Goal: Task Accomplishment & Management: Manage account settings

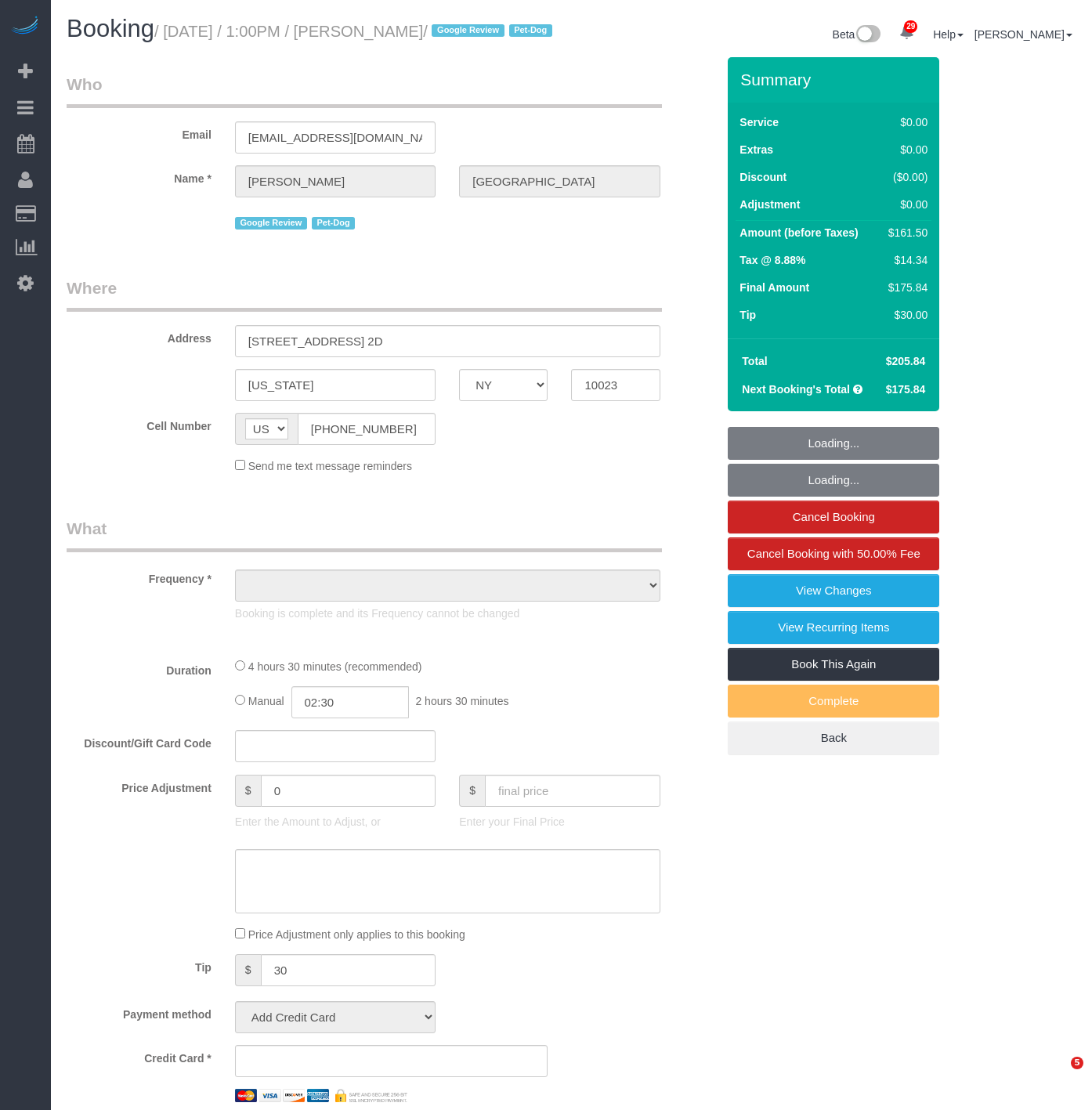
select select "NY"
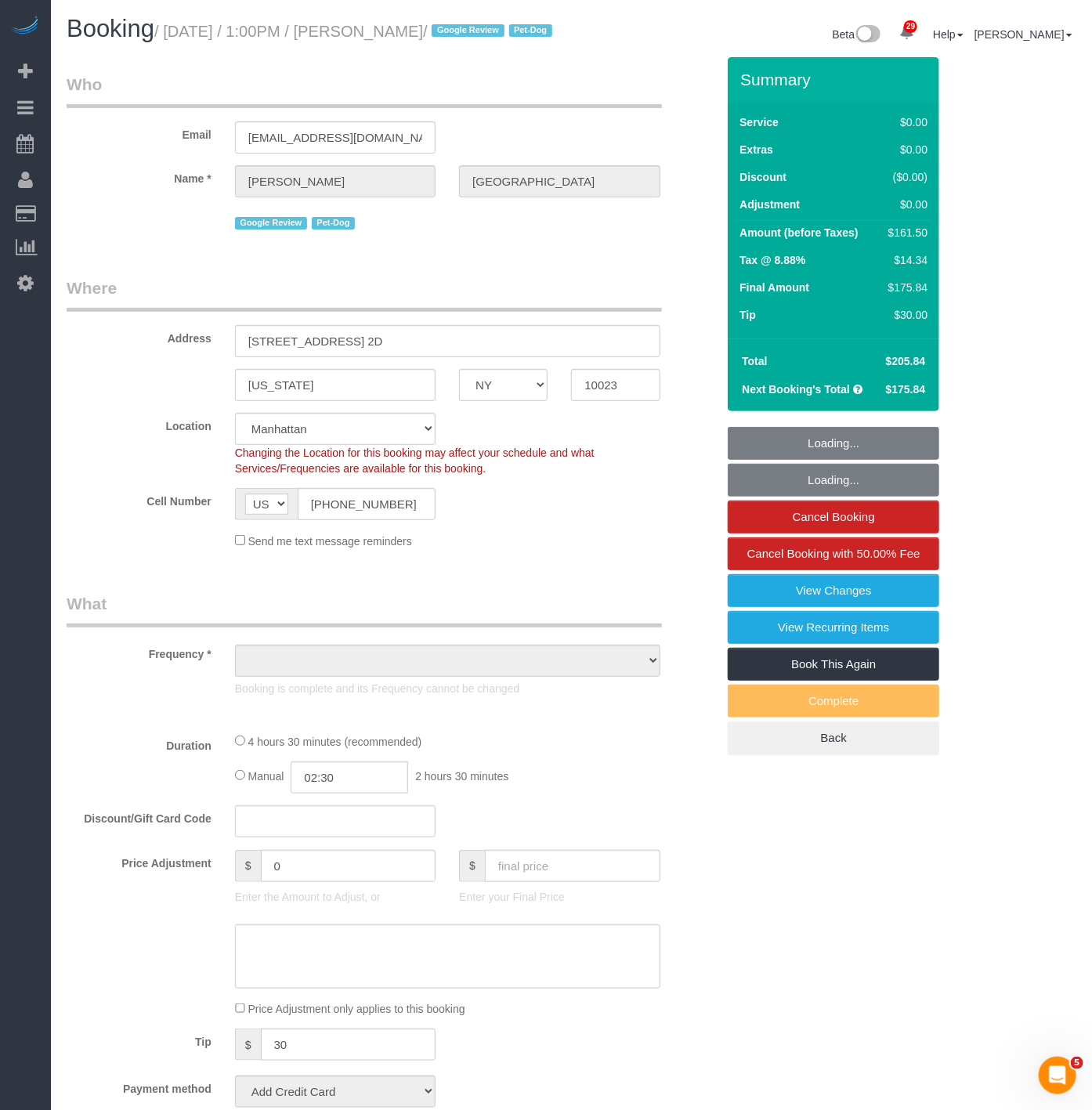
select select "string:stripe-pm_1RiLeT4VGloSiKo7HeIsBs5v"
select select "2"
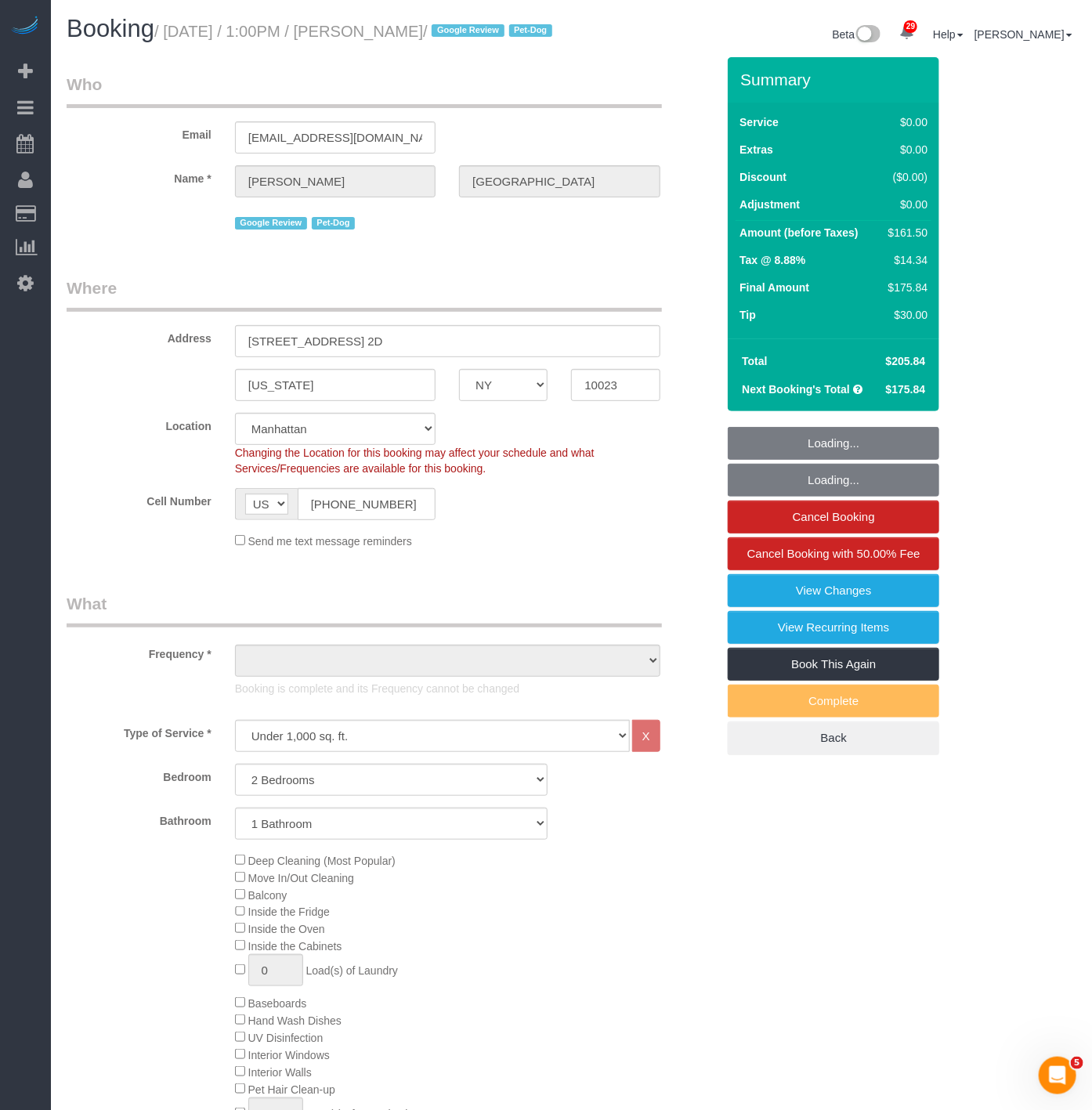
select select "object:1083"
select select "spot1"
select select "number:57"
select select "number:75"
select select "number:13"
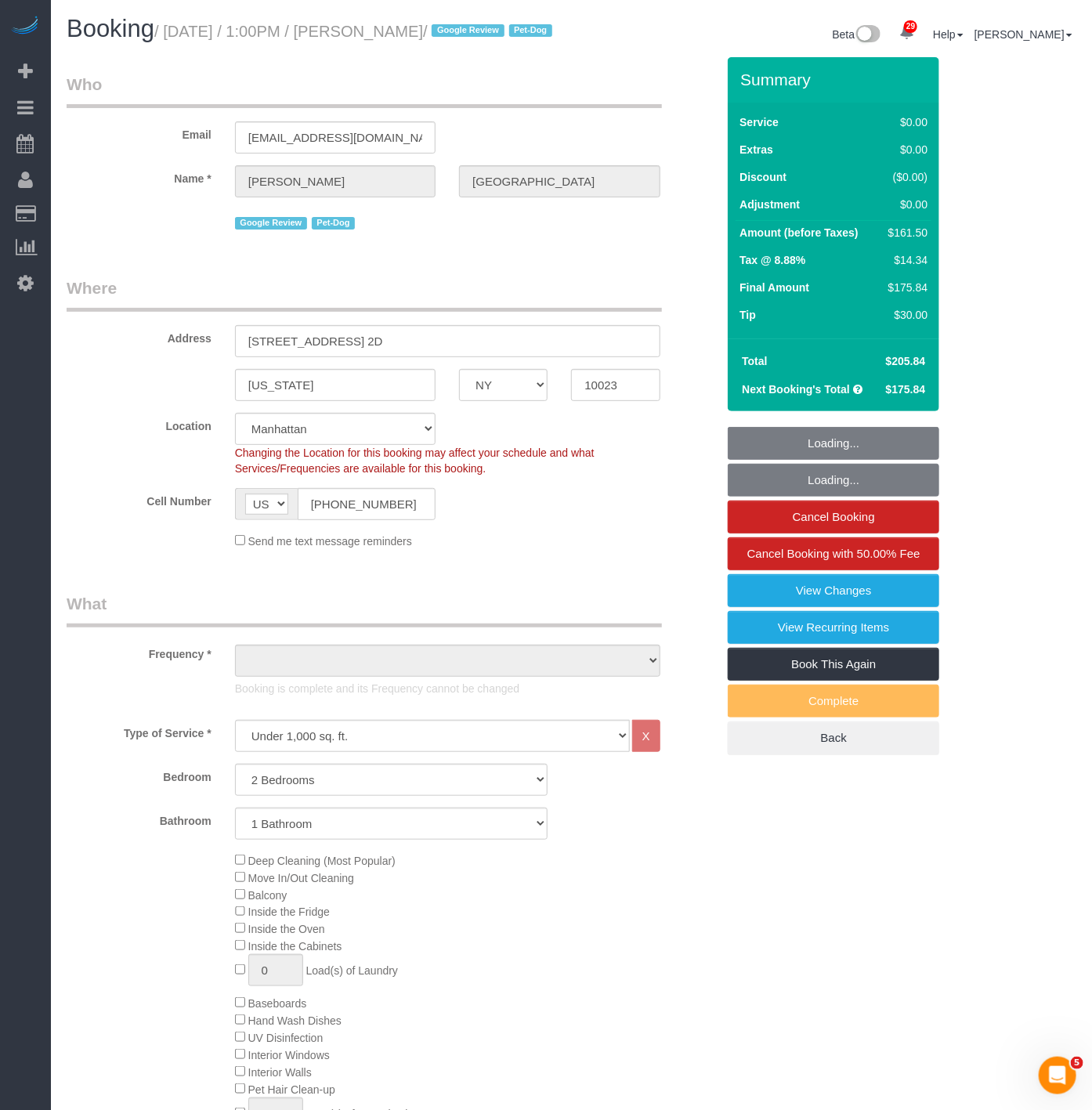
select select "number:5"
select select "2"
select select "object:1551"
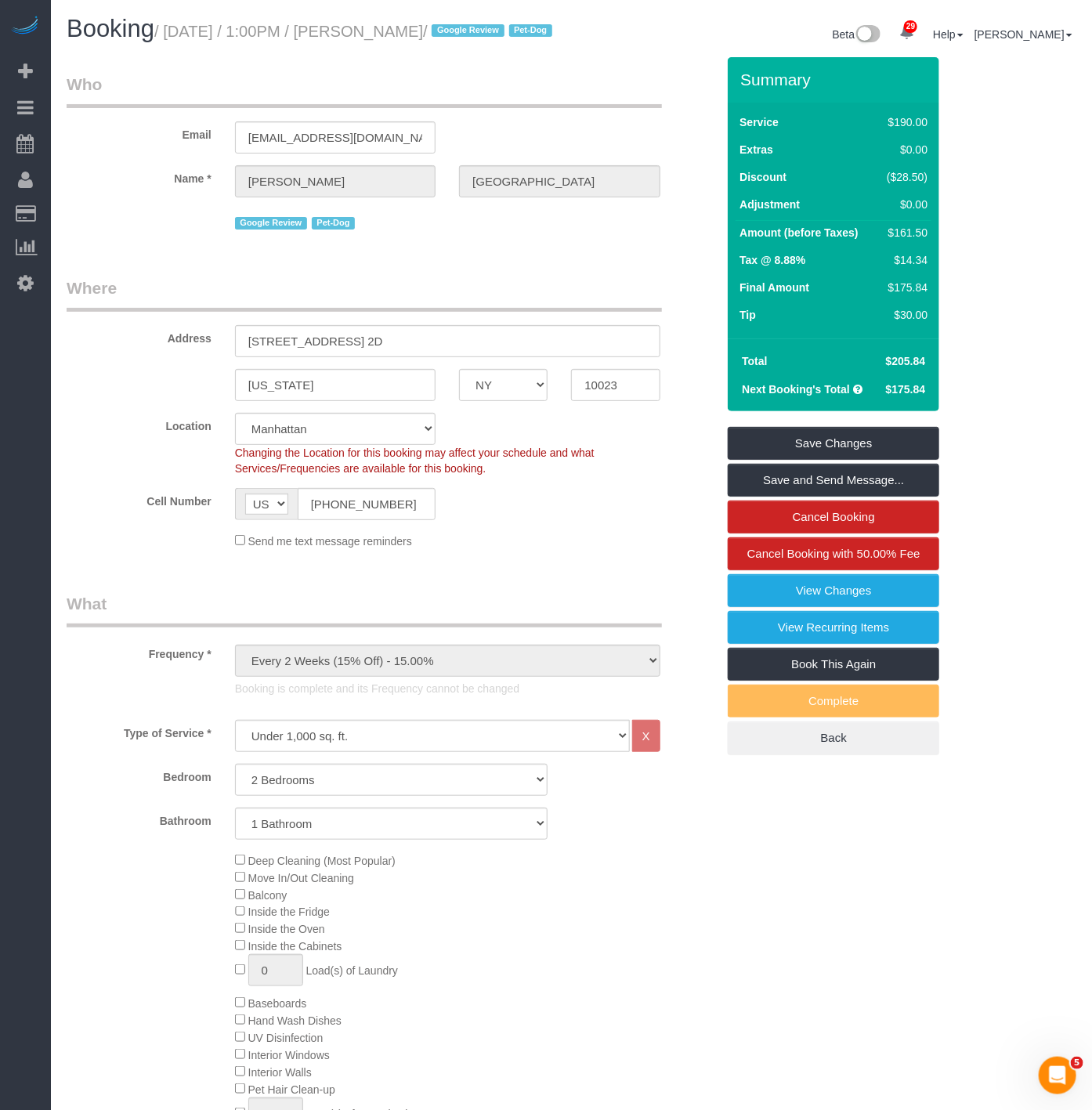
click at [392, 27] on small "/ September 26, 2025 / 1:00PM / Anthony Ferrara / Google Review Pet-Dog" at bounding box center [356, 31] width 402 height 17
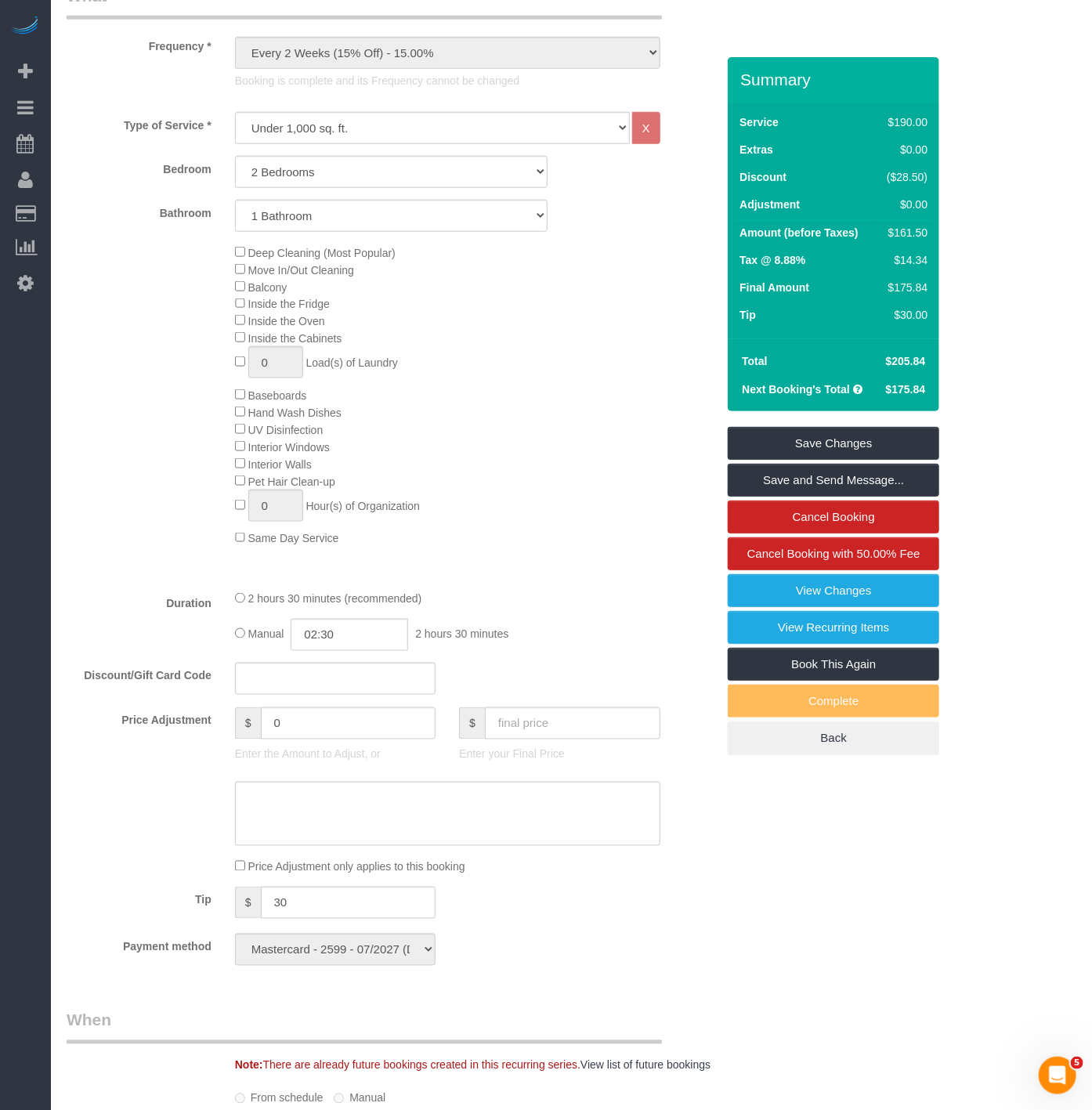
scroll to position [522, 0]
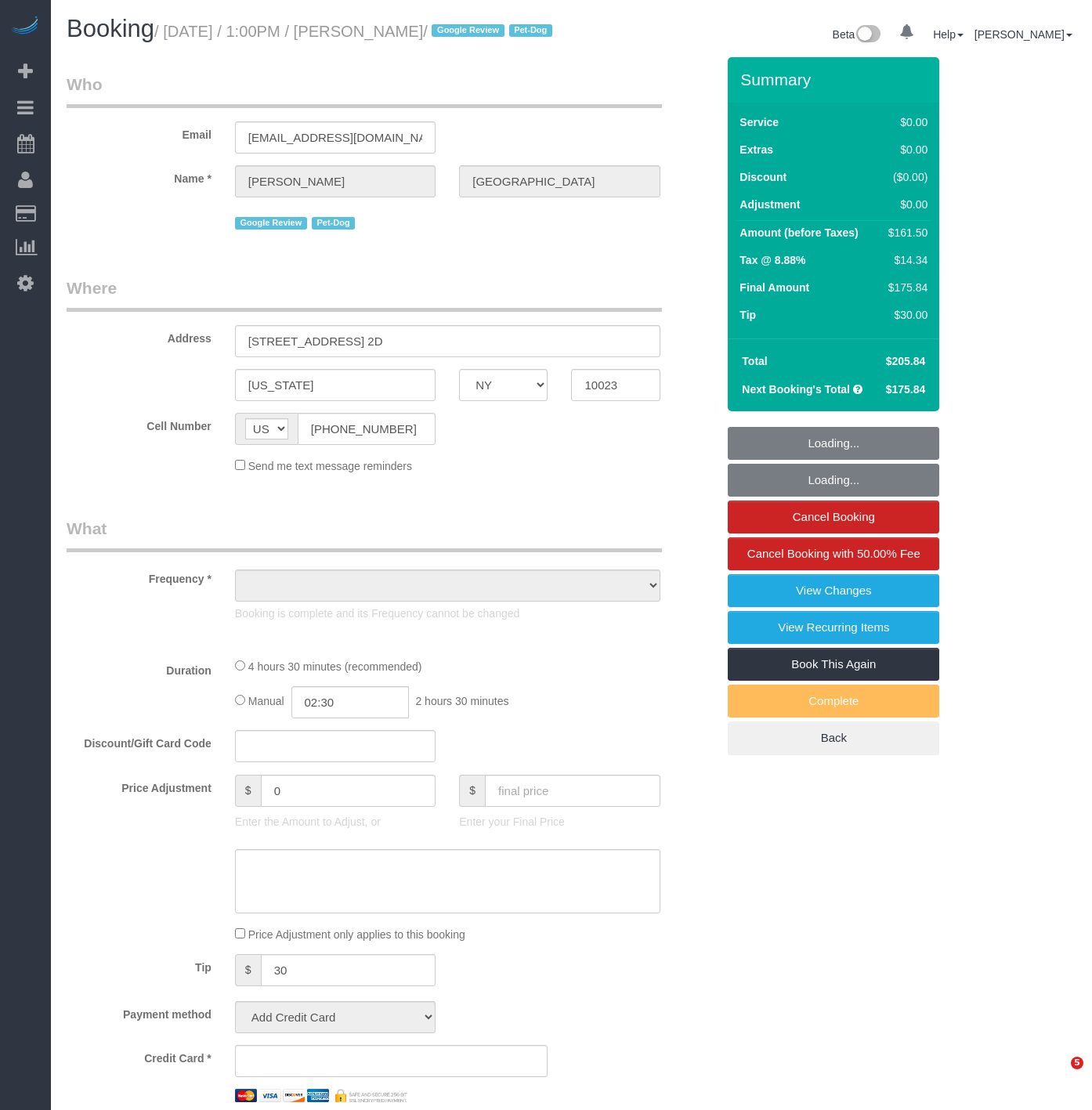
select select "NY"
select select "number:57"
select select "number:75"
select select "number:13"
select select "number:5"
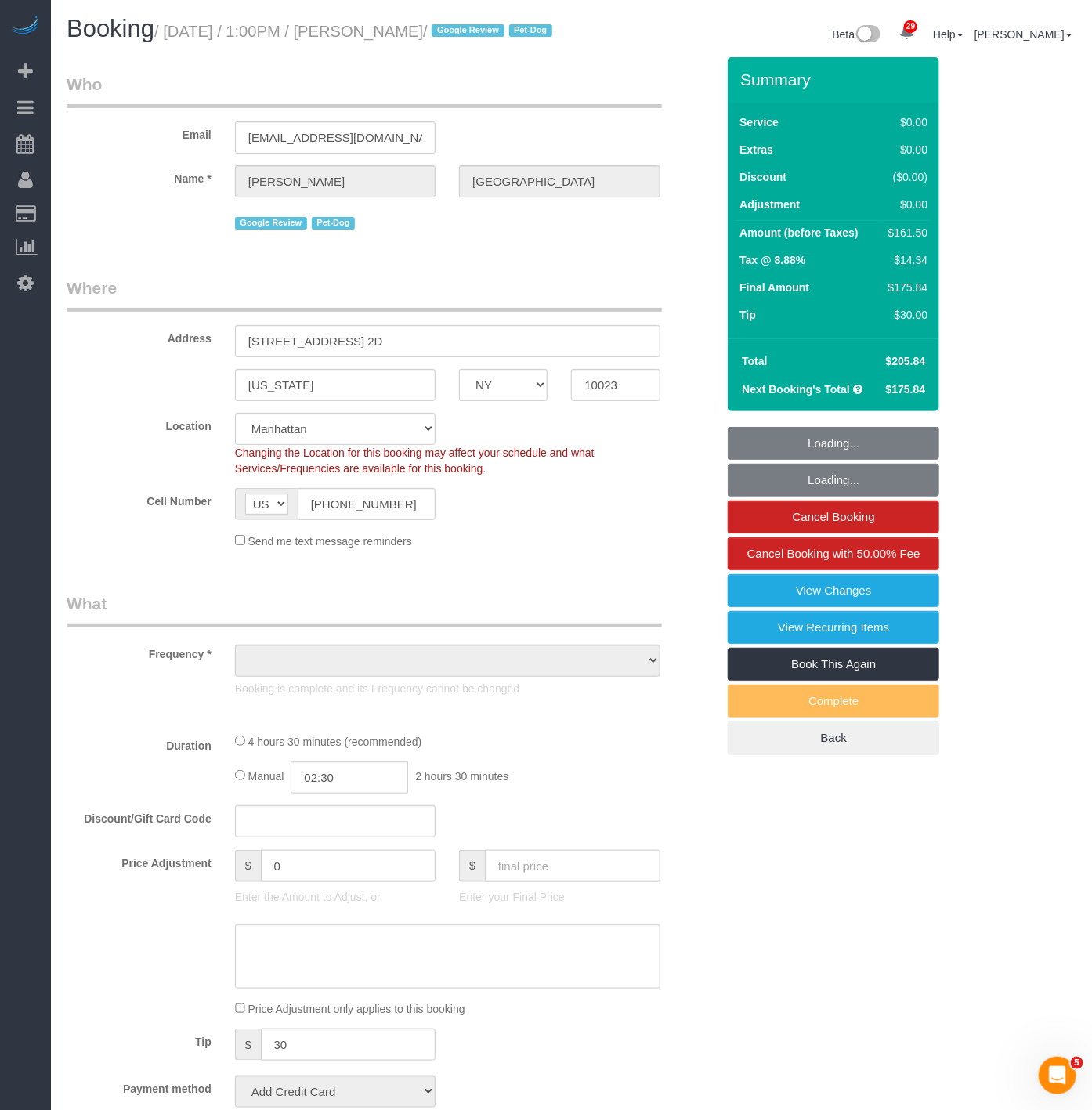
select select "string:stripe-pm_1RiLeT4VGloSiKo7HeIsBs5v"
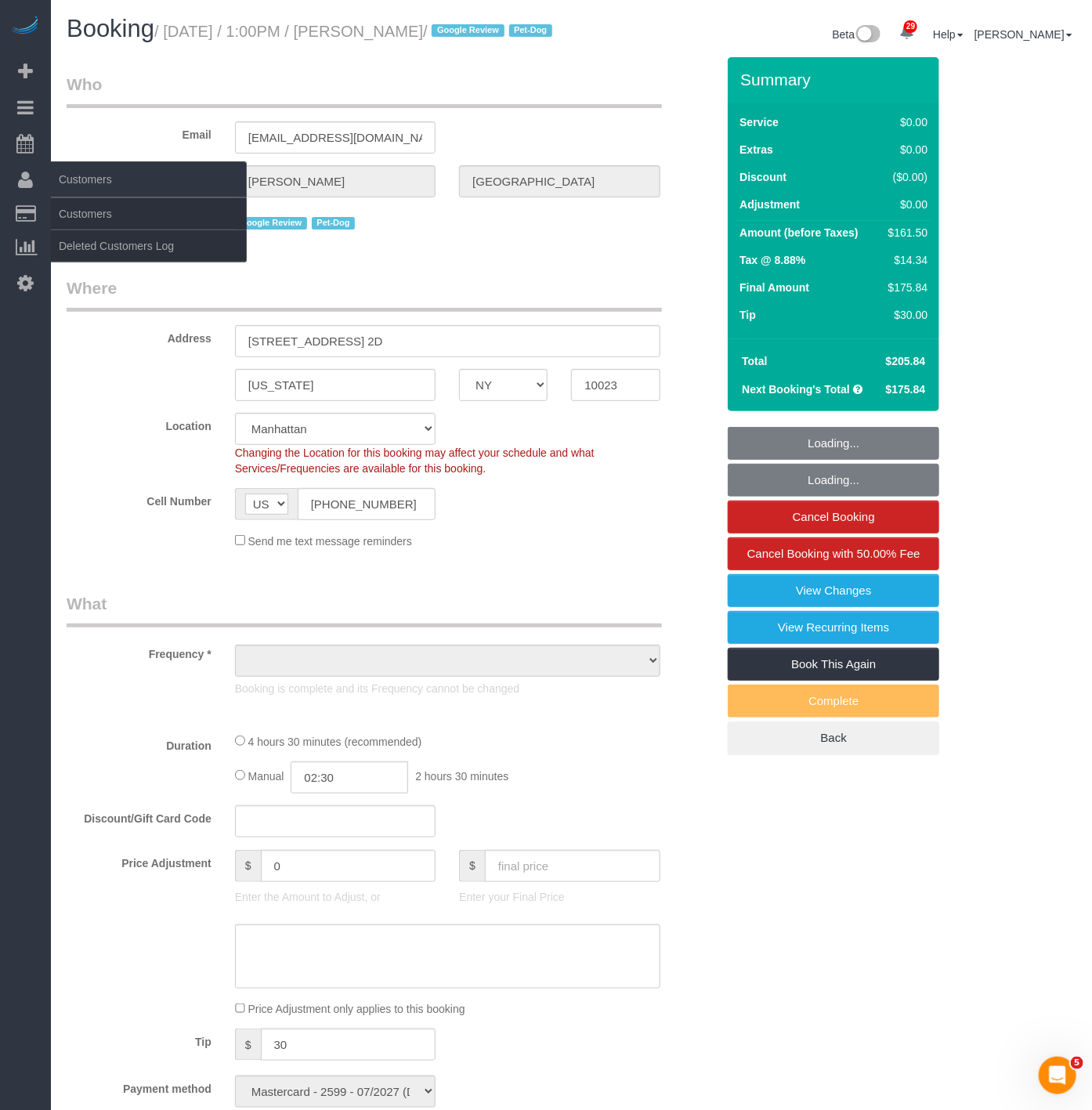
select select "object:990"
select select "spot1"
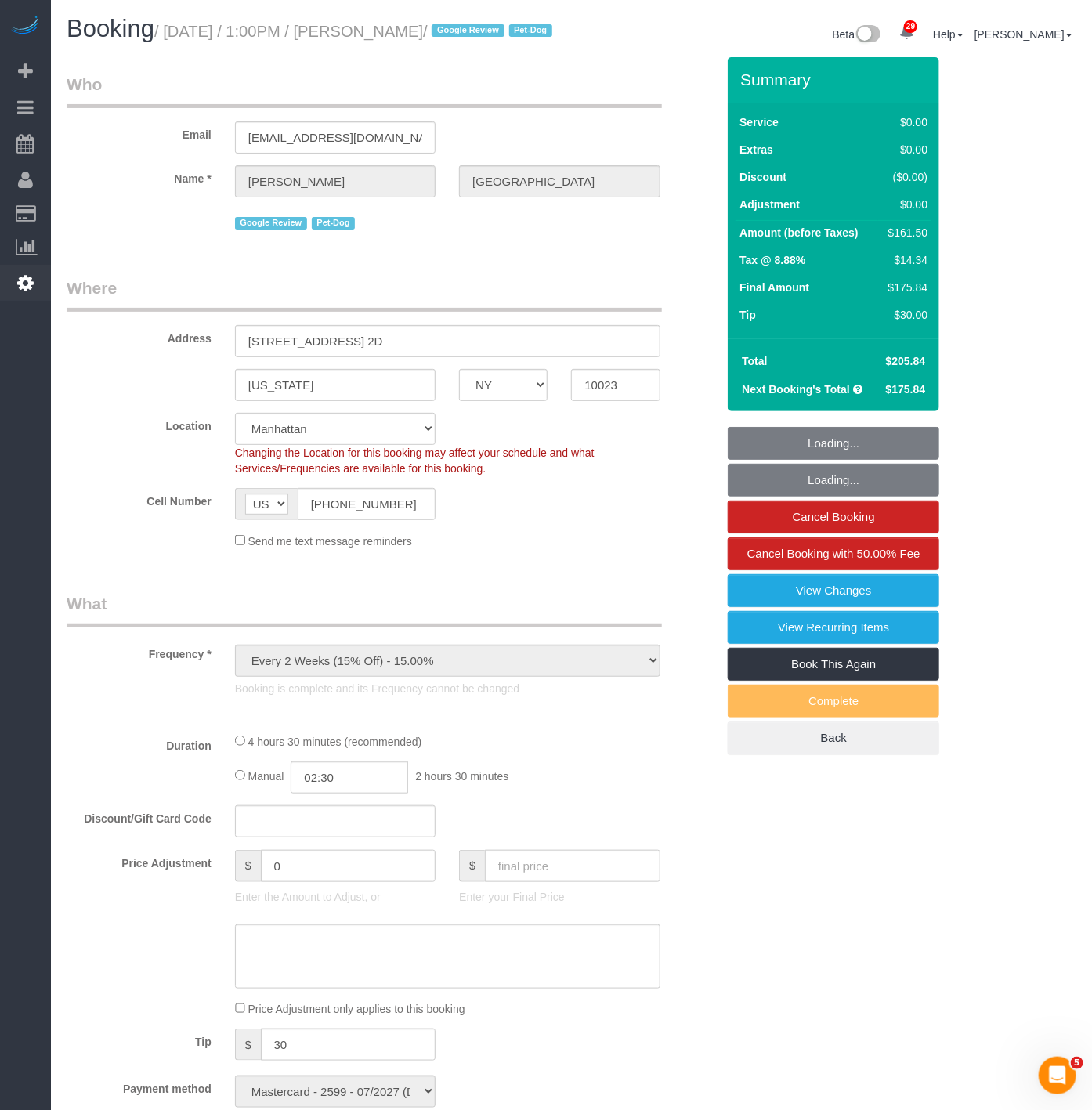
select select "2"
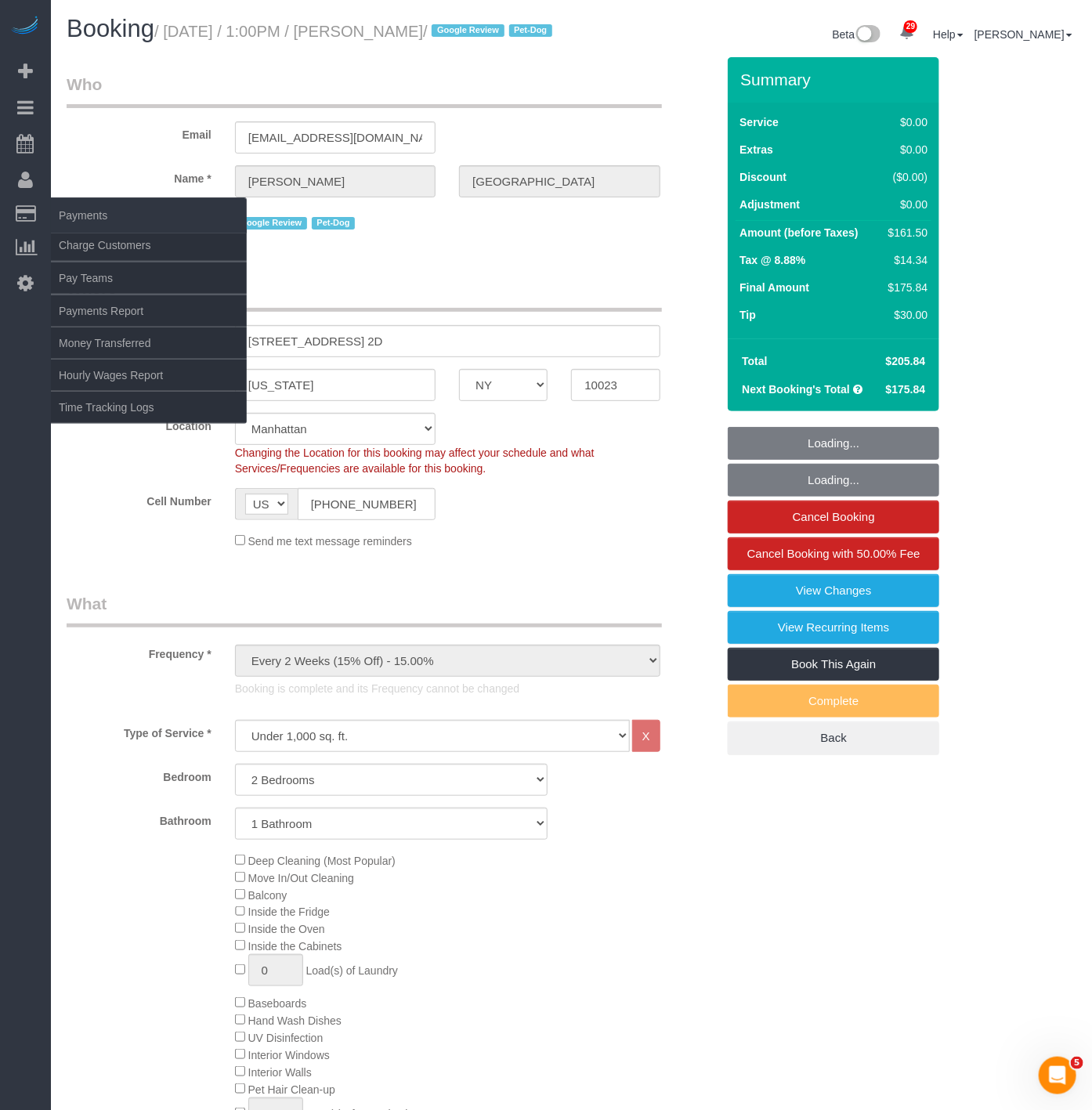
select select "object:1515"
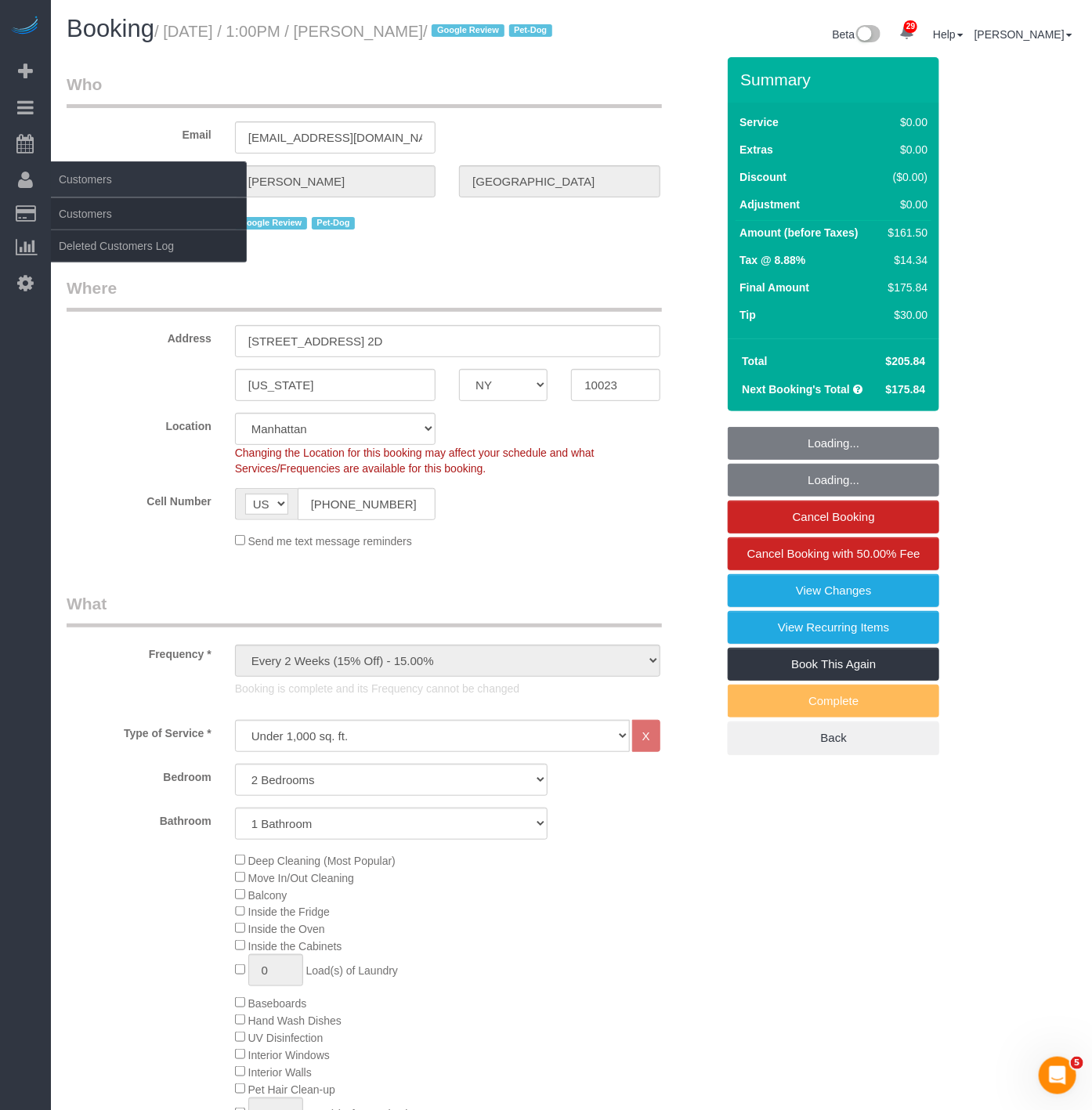
select select "2"
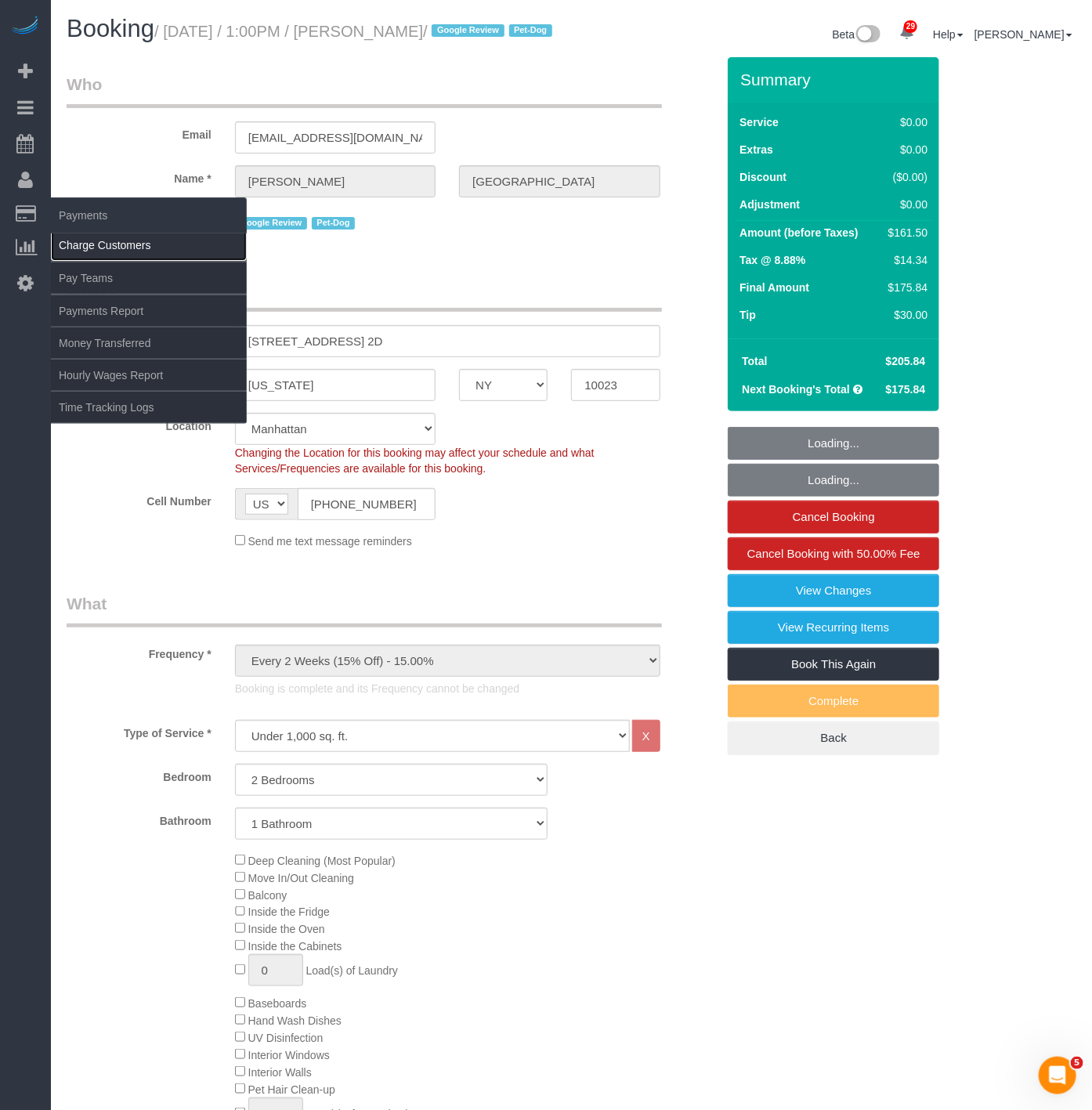
click at [99, 252] on link "Charge Customers" at bounding box center [149, 245] width 196 height 31
select select
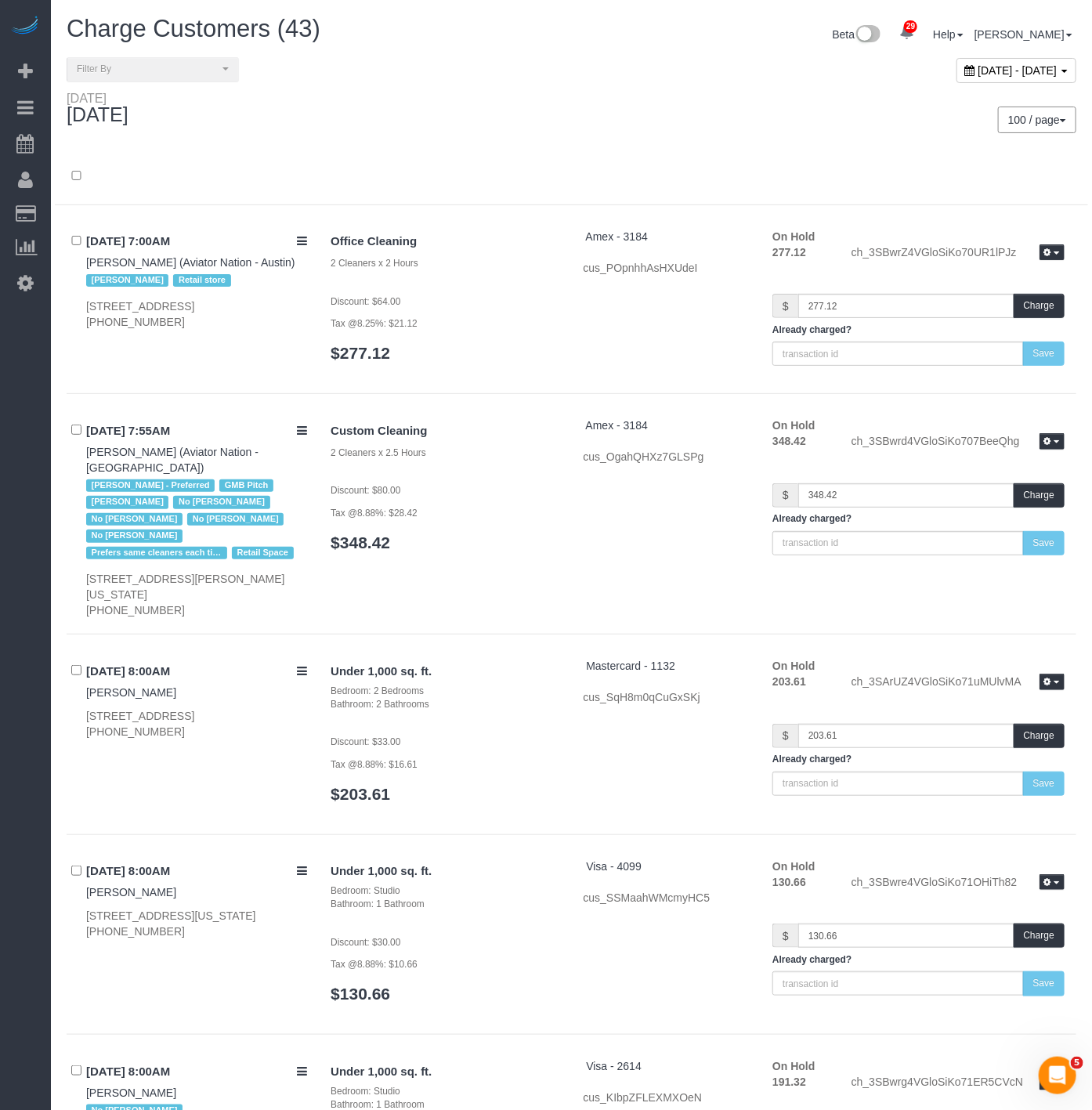
click at [979, 67] on span "September 29, 2025 - September 29, 2025" at bounding box center [1018, 70] width 79 height 13
type input "**********"
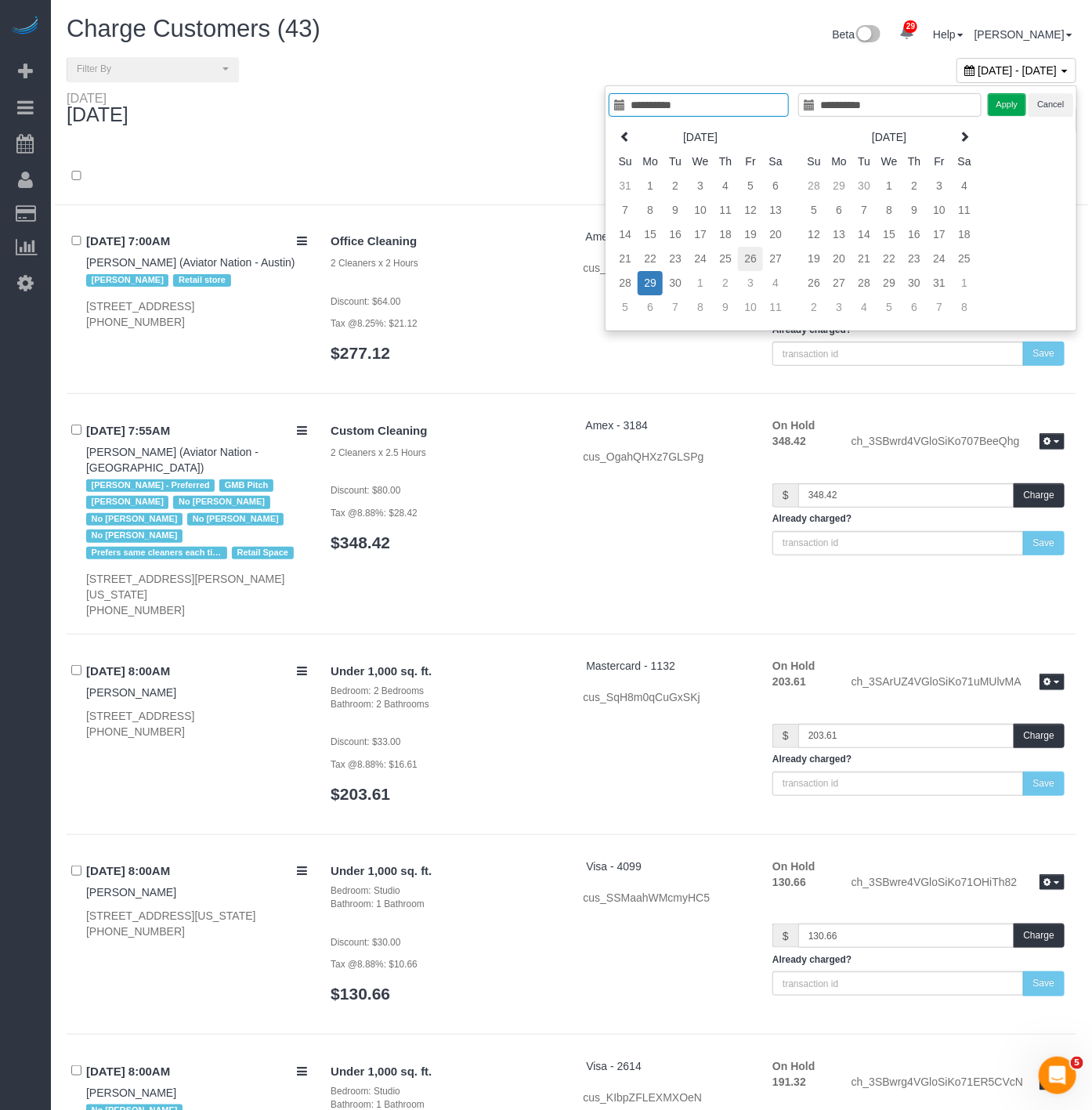
type input "**********"
click at [745, 260] on td "26" at bounding box center [751, 259] width 25 height 25
type input "**********"
click at [745, 260] on td "26" at bounding box center [751, 259] width 25 height 25
type input "**********"
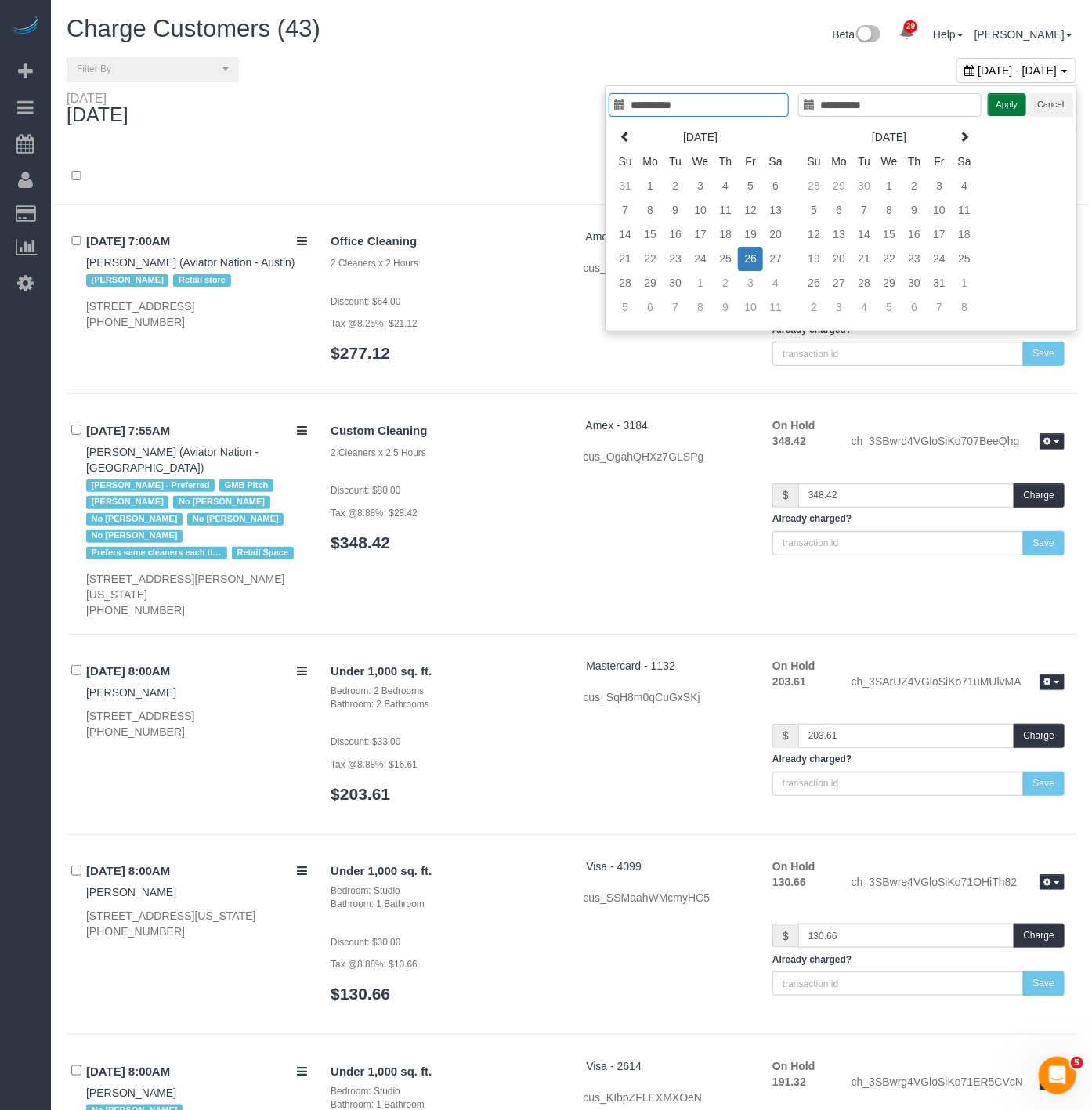
click at [993, 113] on button "Apply" at bounding box center [1007, 104] width 39 height 23
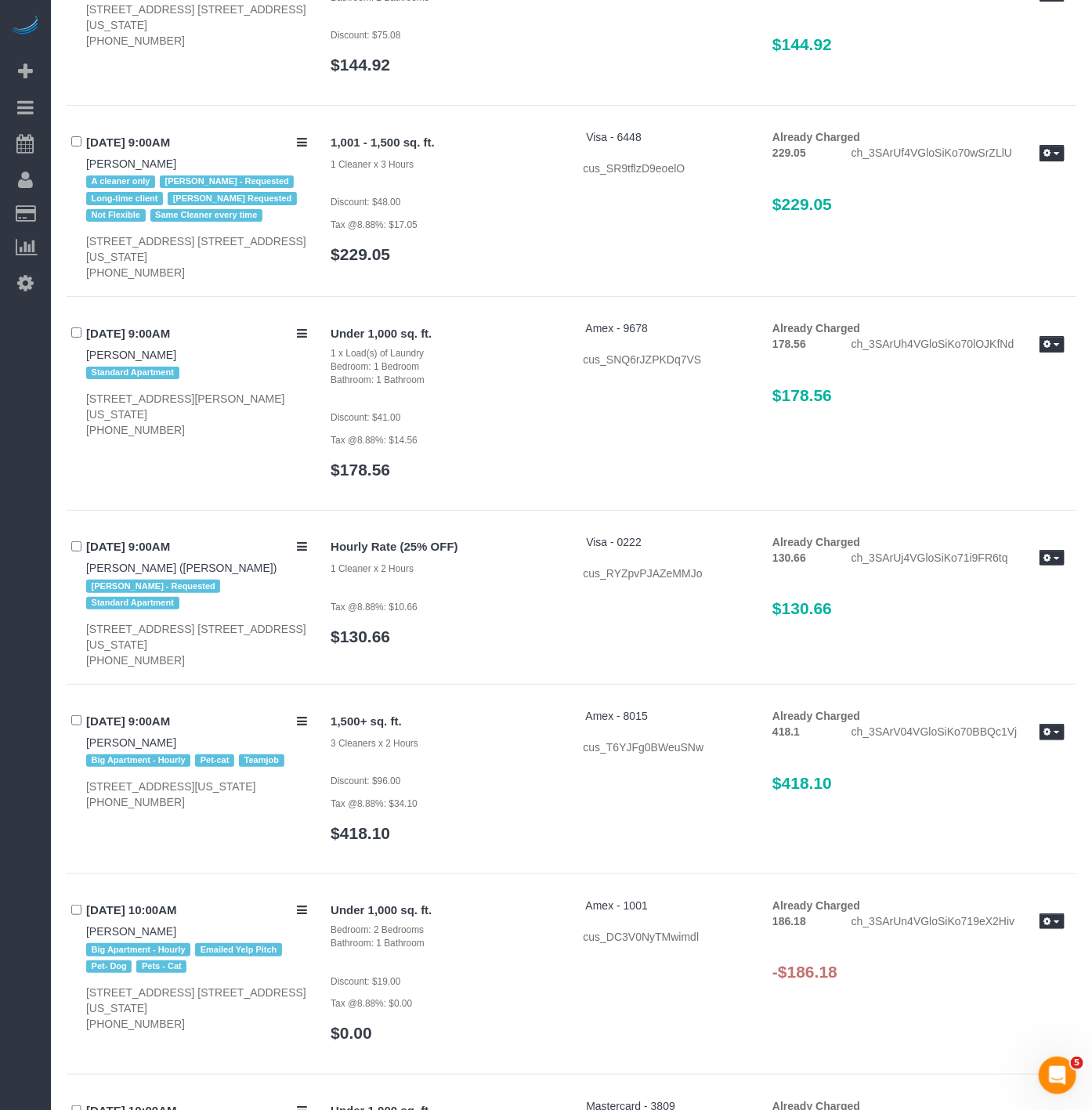
scroll to position [2698, 0]
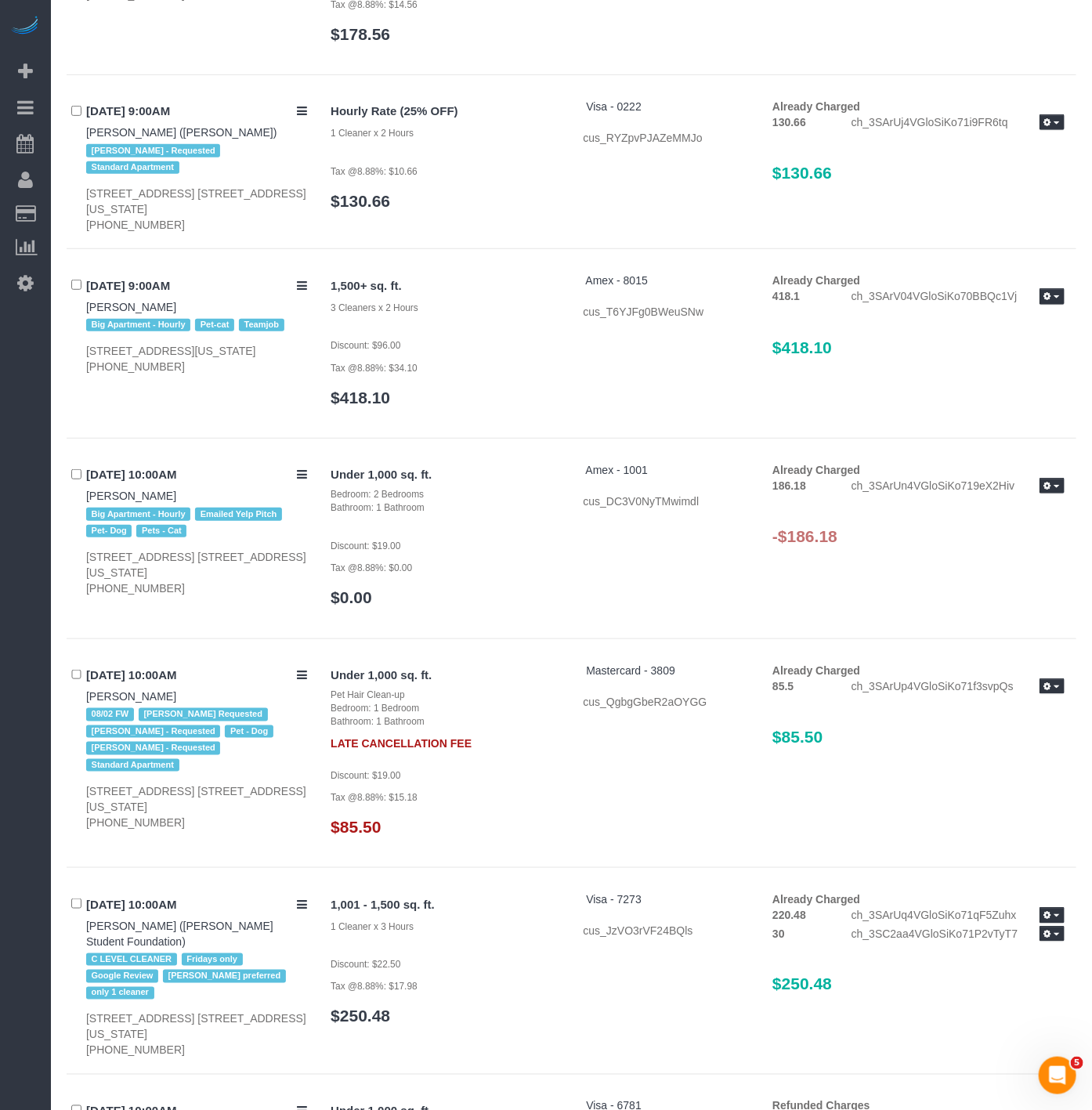
drag, startPoint x: 209, startPoint y: 538, endPoint x: 71, endPoint y: 539, distance: 138.0
click at [71, 539] on div "09/26/2025 10:00AM Caroline Williamson Big Apartment - Hourly Emailed Yelp Pitc…" at bounding box center [193, 529] width 252 height 134
copy link "Caroline Williamson"
click at [1055, 495] on button "button" at bounding box center [1052, 485] width 25 height 16
click at [982, 522] on link "Refund" at bounding box center [1002, 512] width 123 height 20
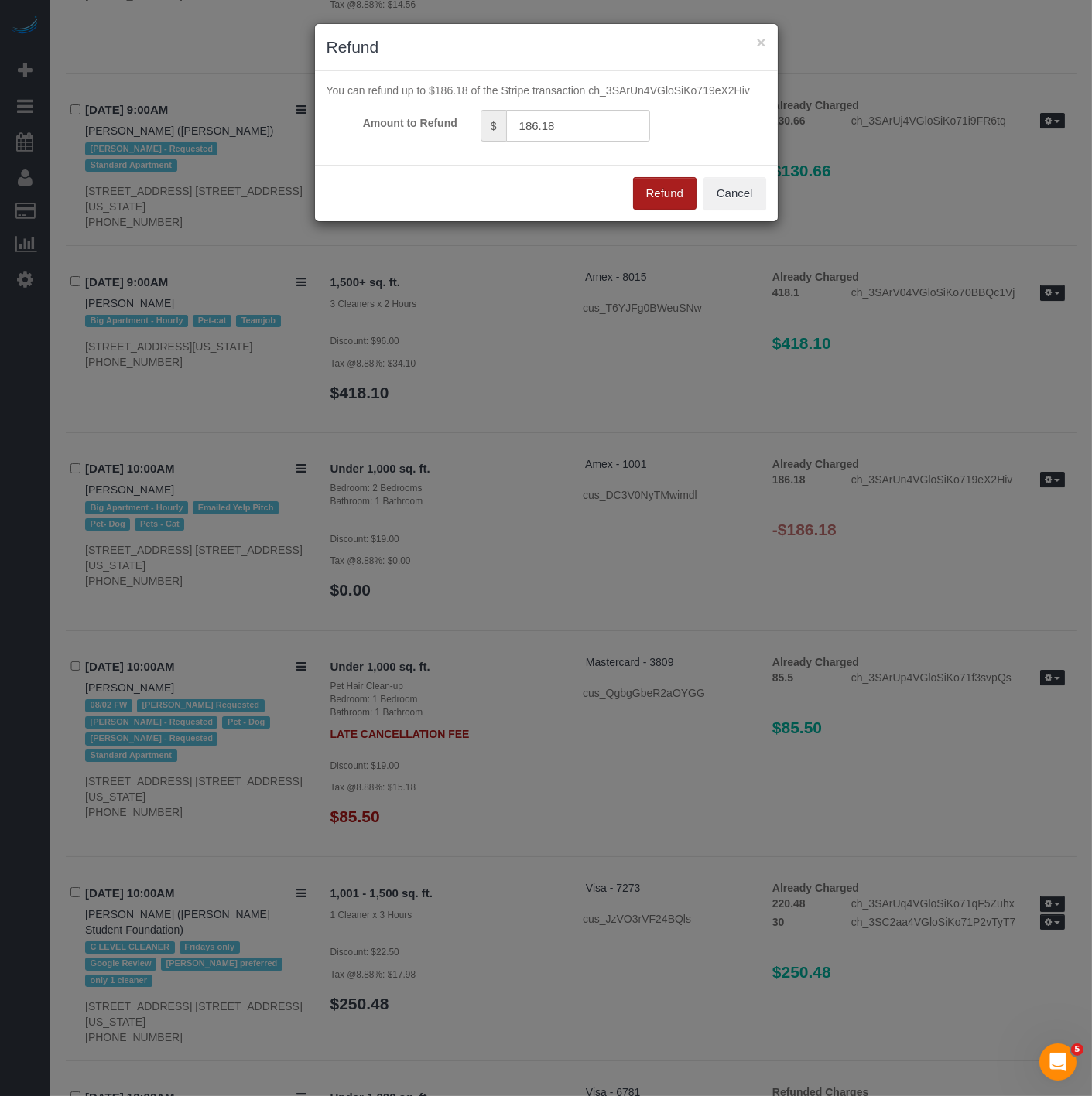
click at [660, 192] on button "Refund" at bounding box center [665, 193] width 63 height 33
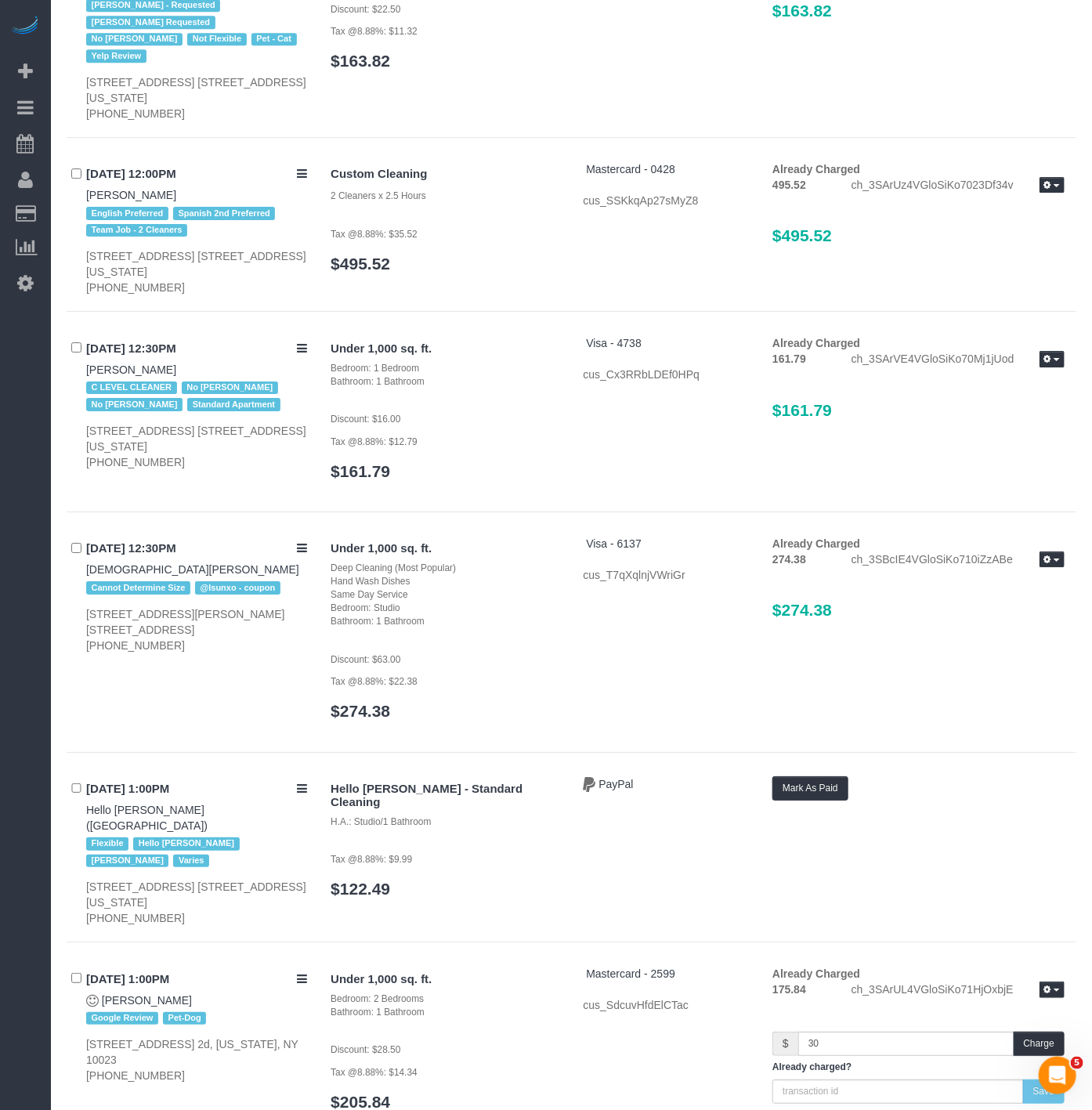
scroll to position [7344, 0]
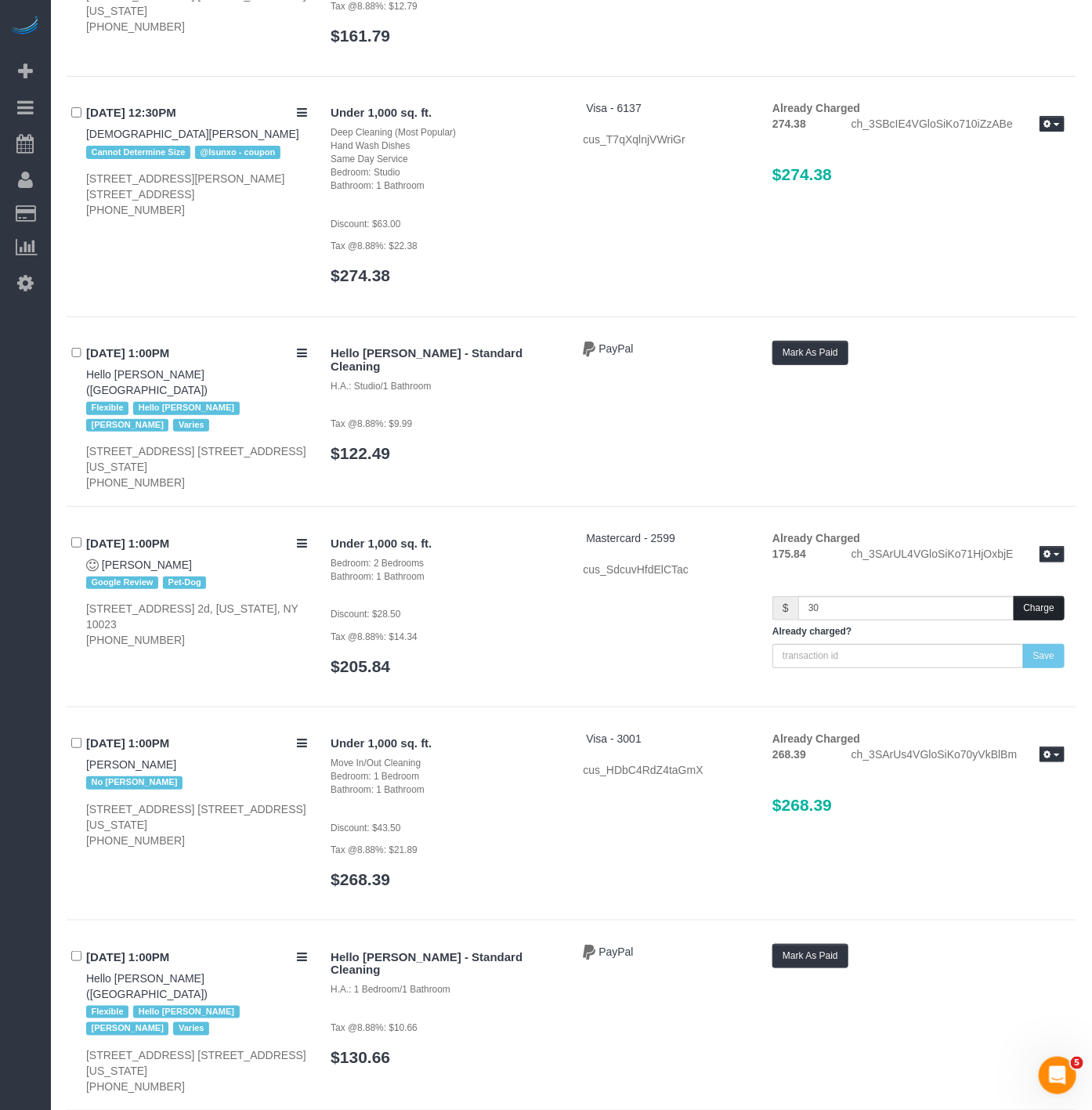
click at [1021, 617] on button "Charge" at bounding box center [1039, 608] width 51 height 25
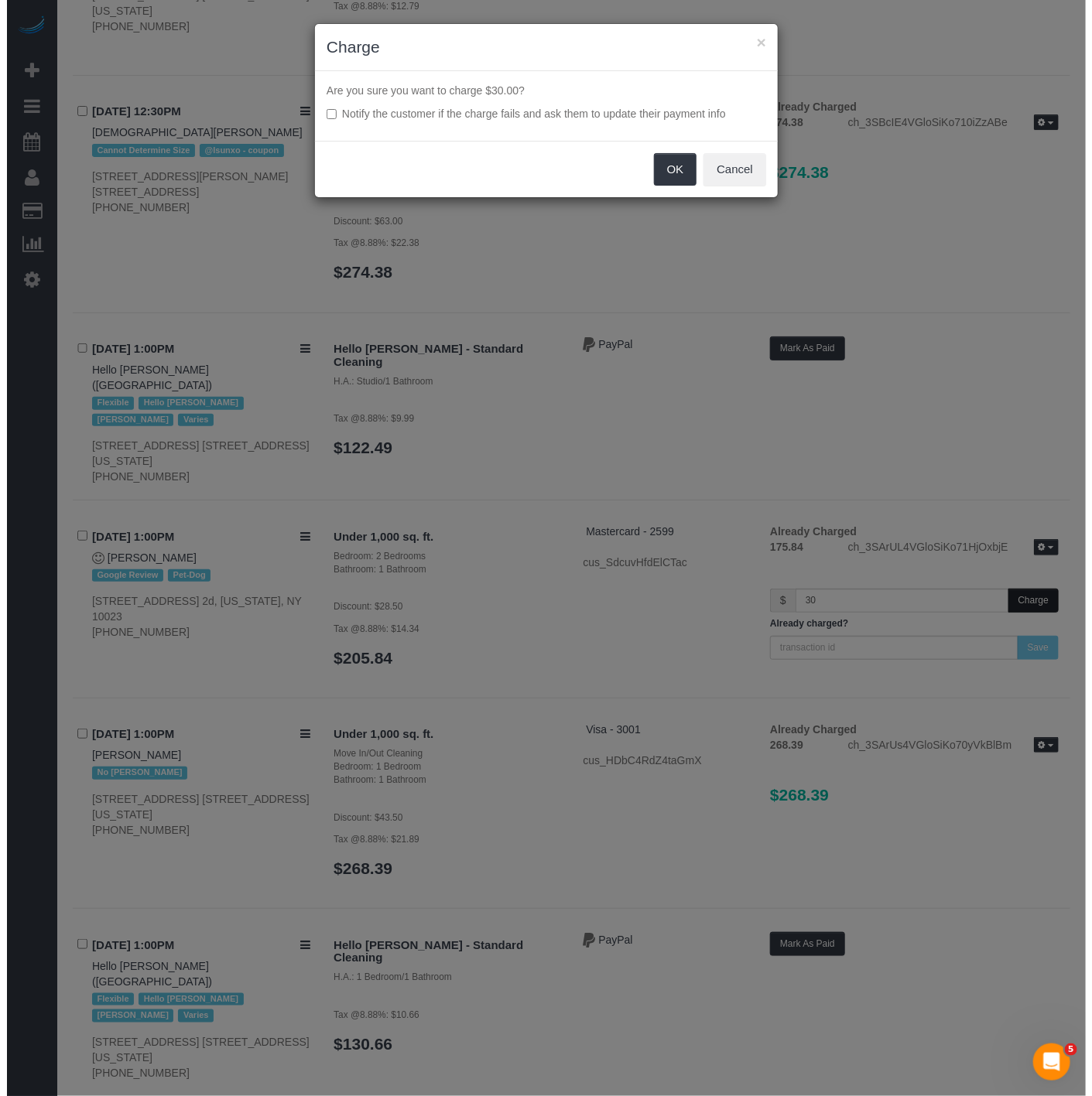
scroll to position [7232, 0]
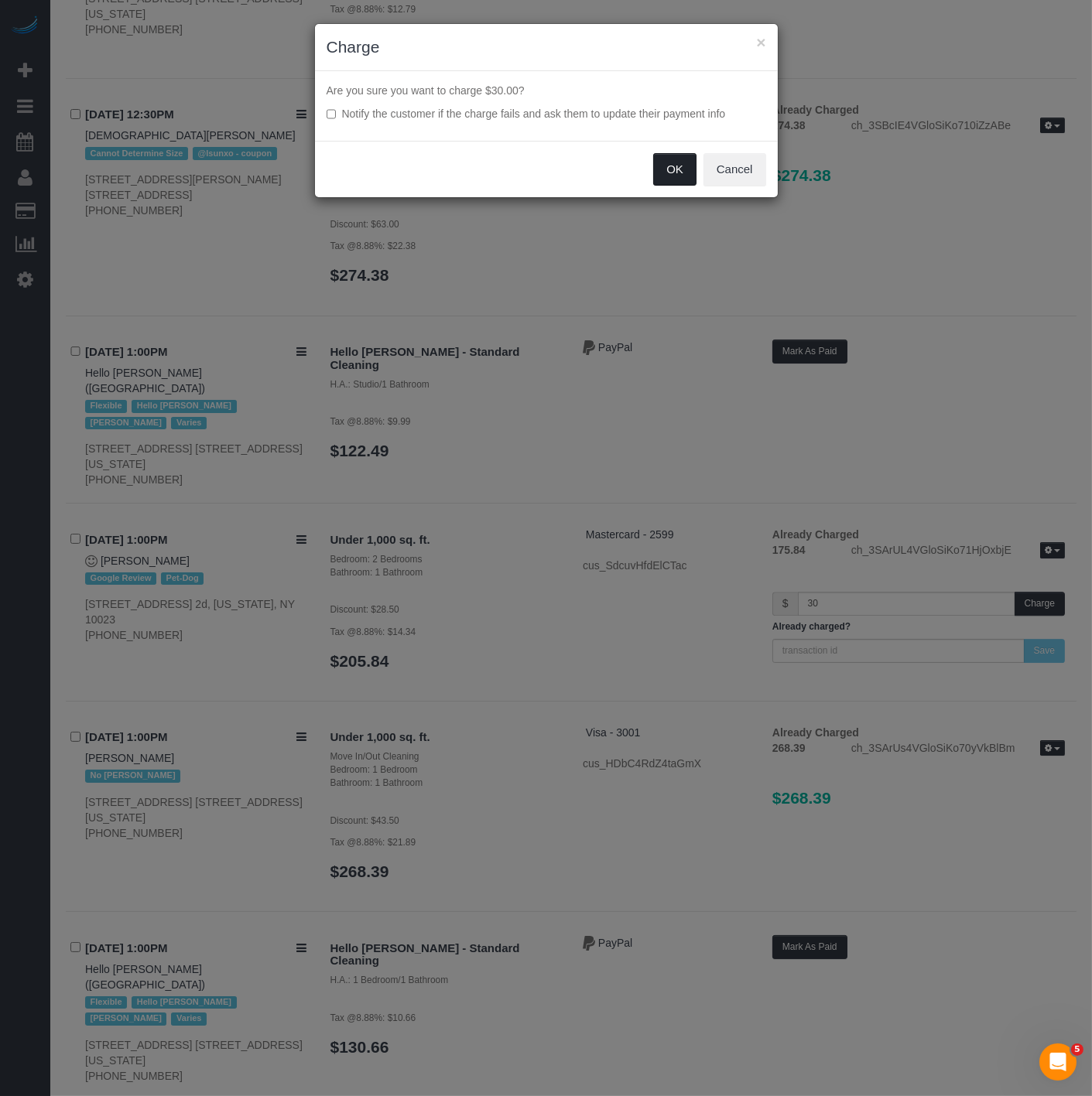
click at [680, 178] on button "OK" at bounding box center [675, 169] width 43 height 33
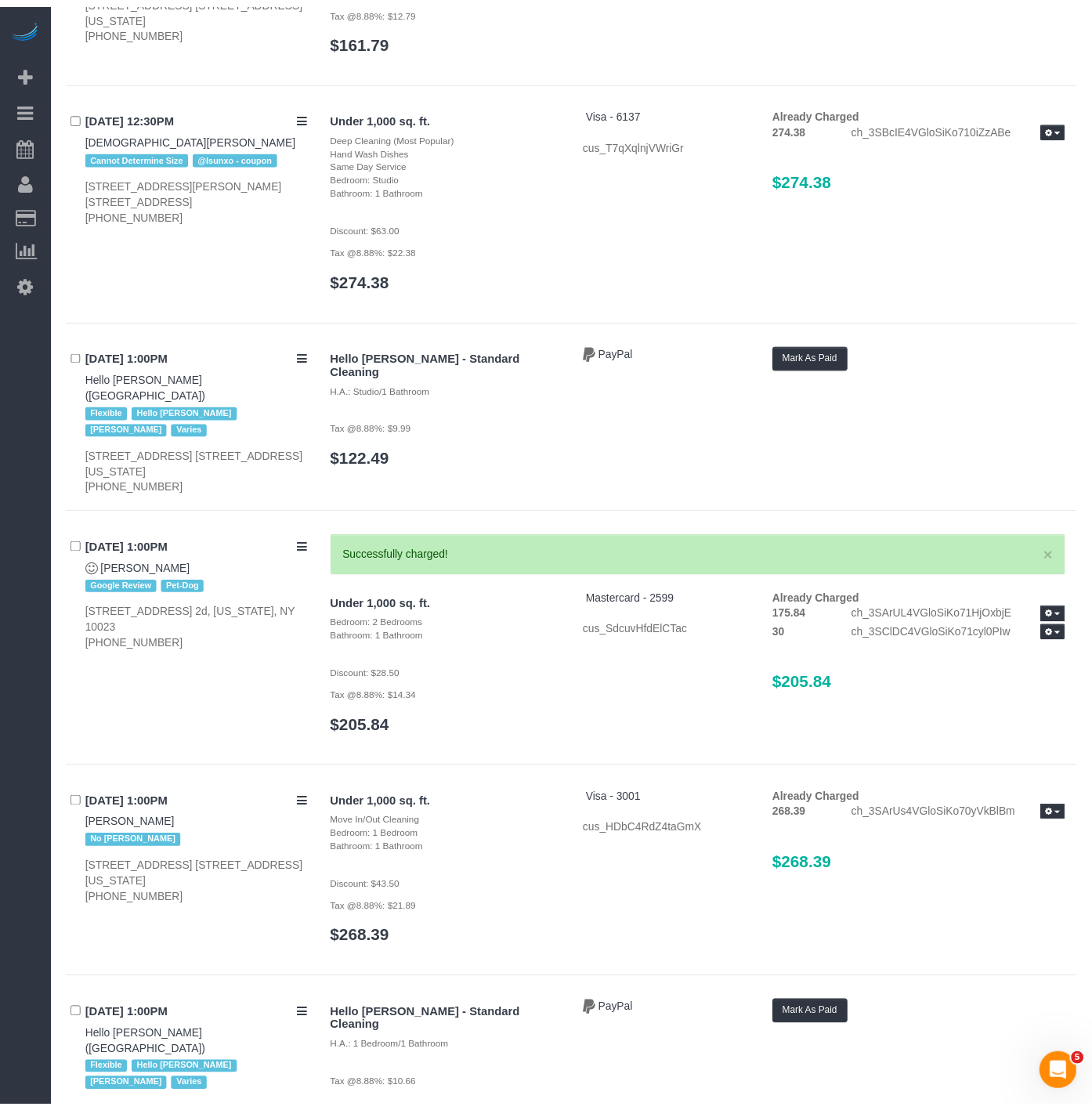
scroll to position [7344, 0]
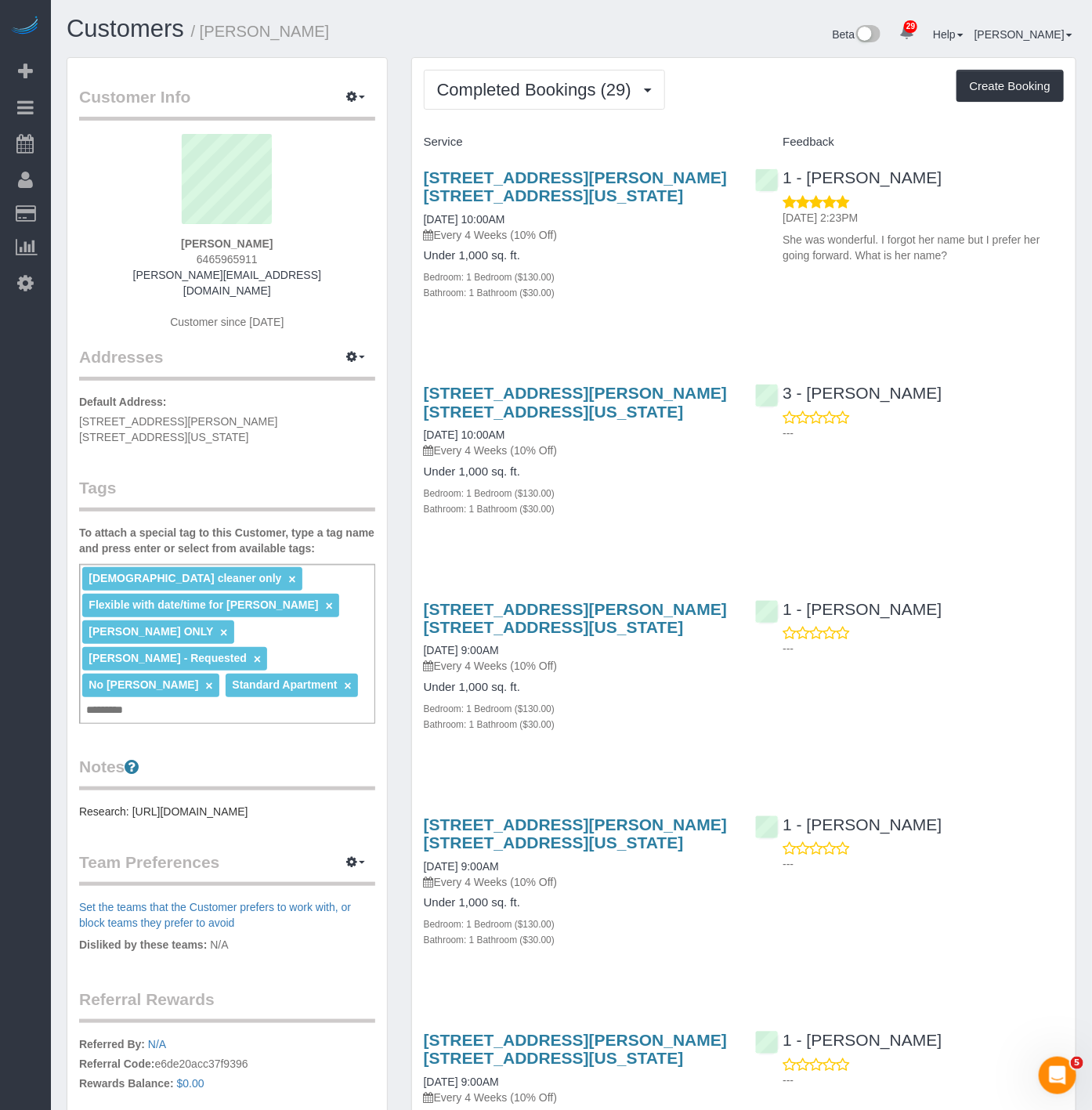
click at [279, 659] on div "[DEMOGRAPHIC_DATA] cleaner only × Flexible with date/time for [PERSON_NAME] × […" at bounding box center [227, 643] width 296 height 160
type input "**********"
click at [220, 626] on link "×" at bounding box center [223, 633] width 7 height 14
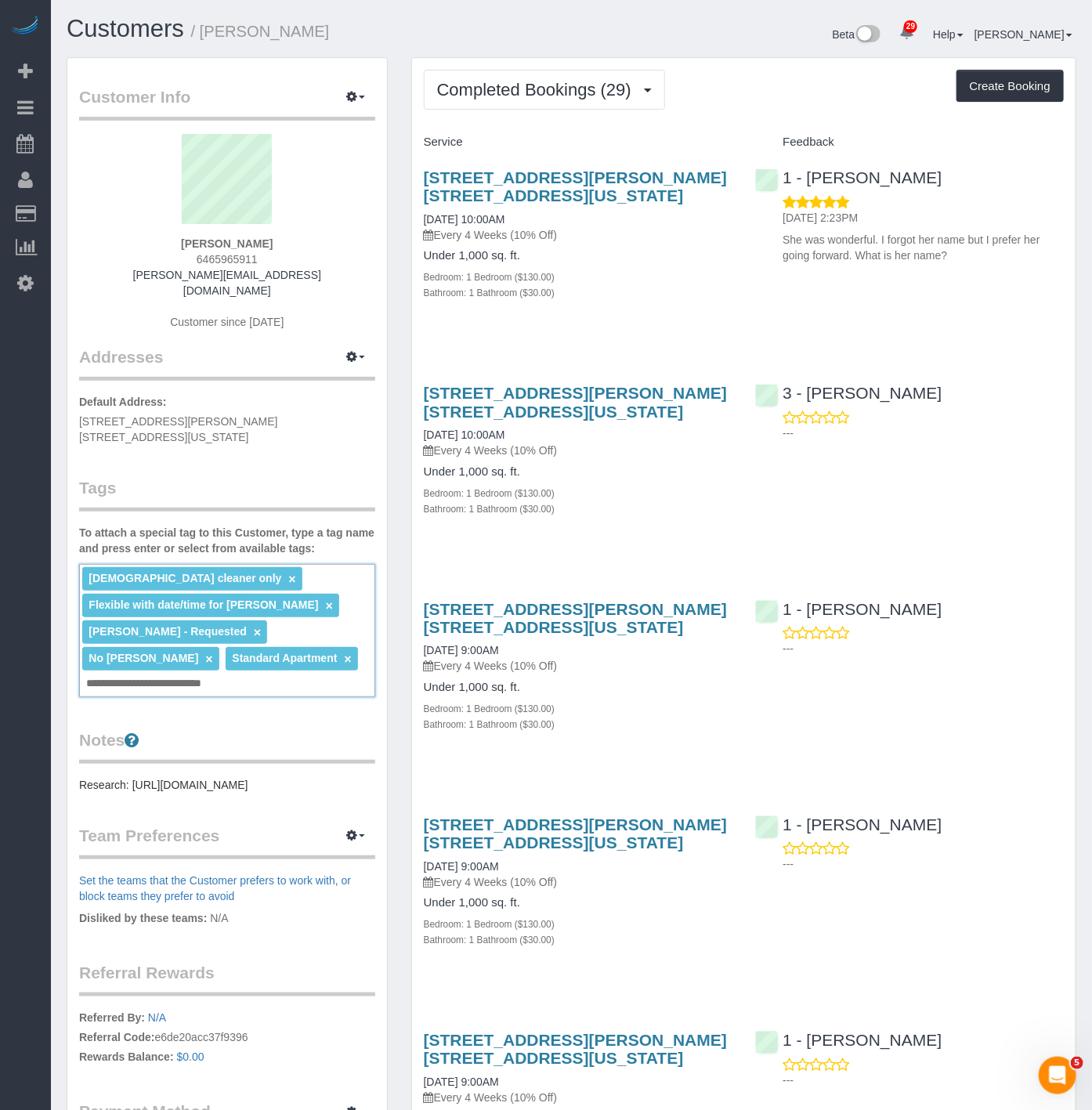
click at [251, 637] on div "**********" at bounding box center [227, 631] width 296 height 134
click at [390, 553] on div "Customer Info Edit Contact Info Send Message Email Preferences Special Sales Ta…" at bounding box center [227, 643] width 345 height 1173
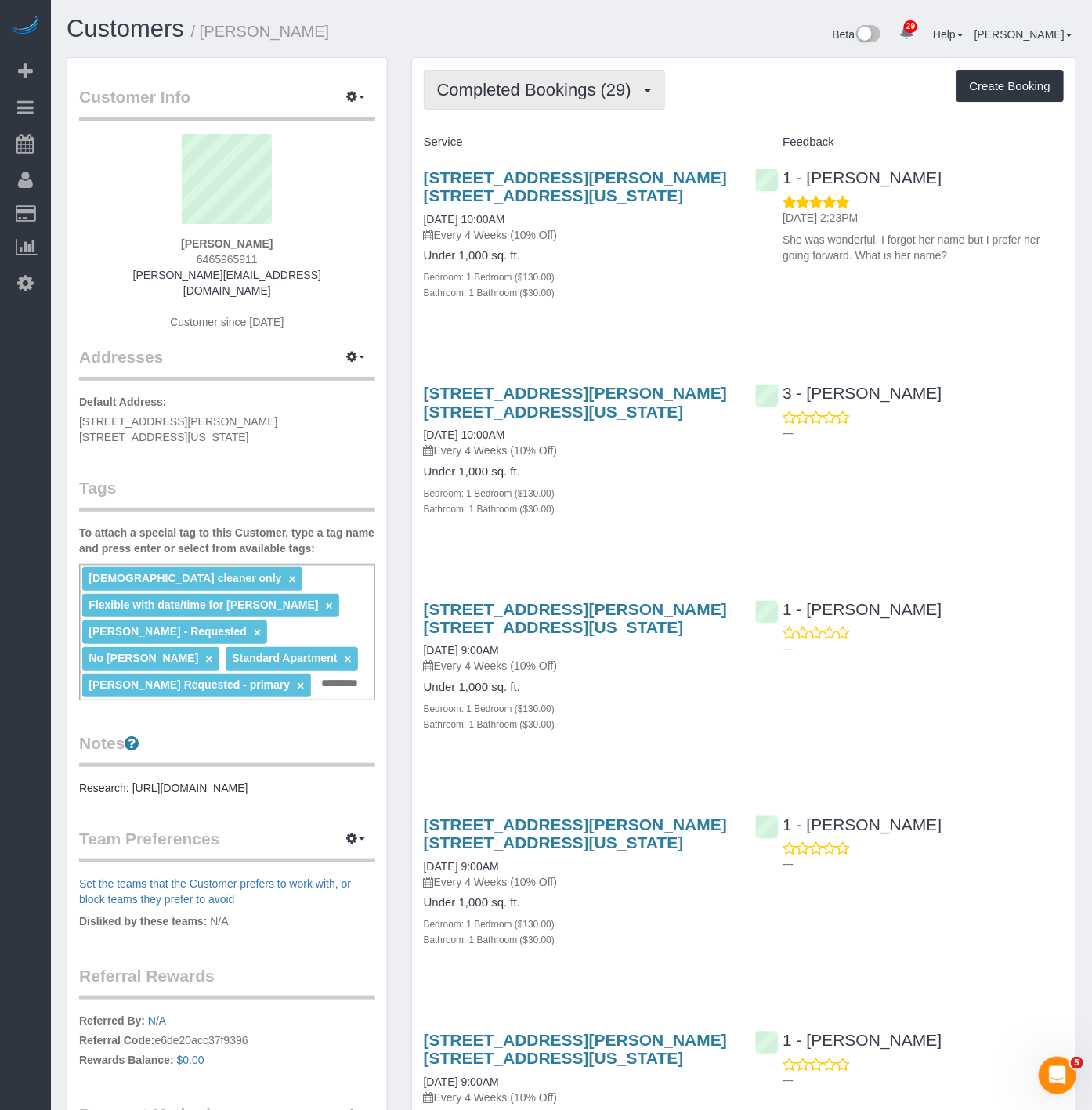
click at [479, 82] on span "Completed Bookings (29)" at bounding box center [538, 90] width 202 height 19
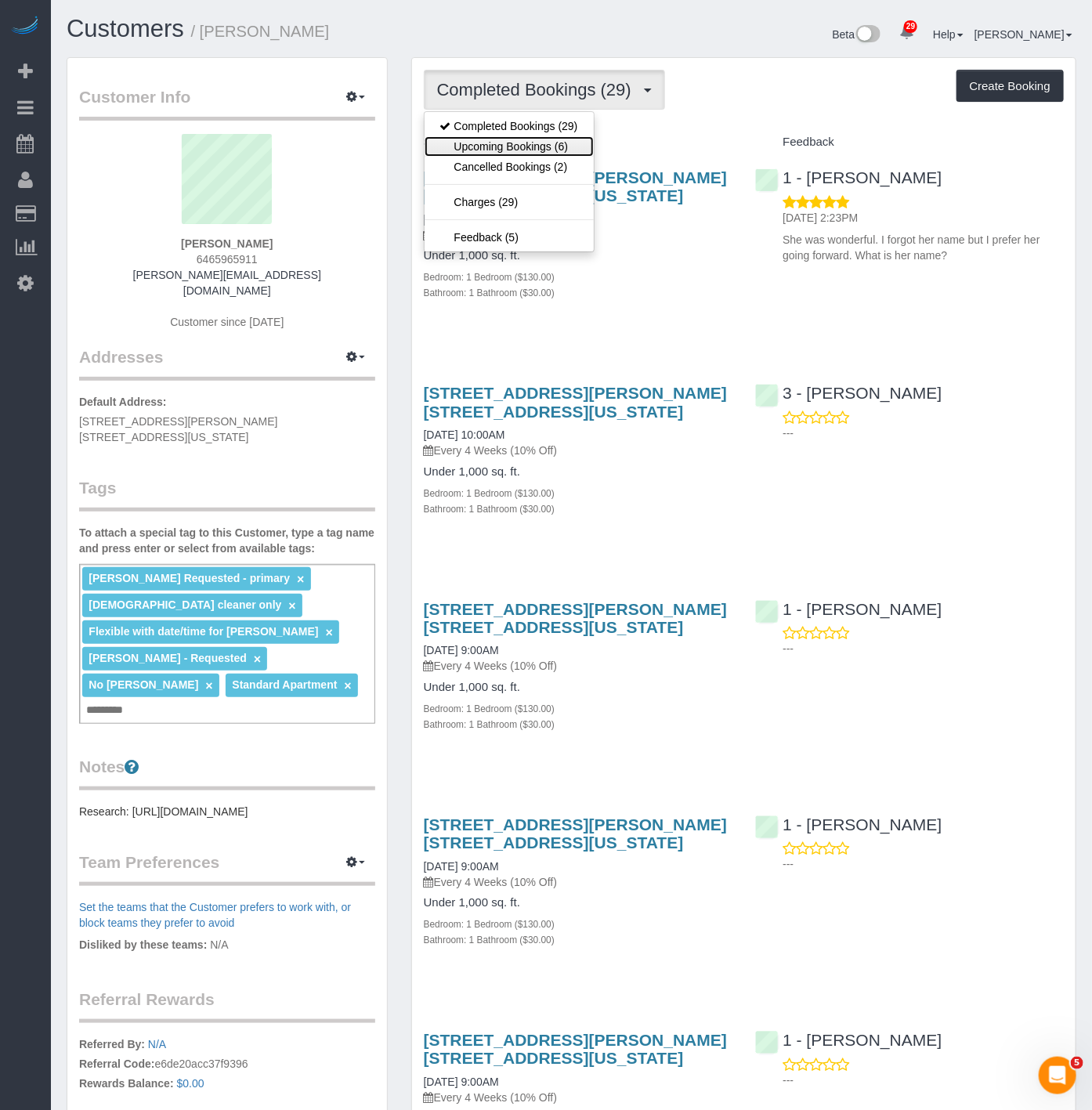
click at [486, 154] on link "Upcoming Bookings (6)" at bounding box center [509, 146] width 169 height 20
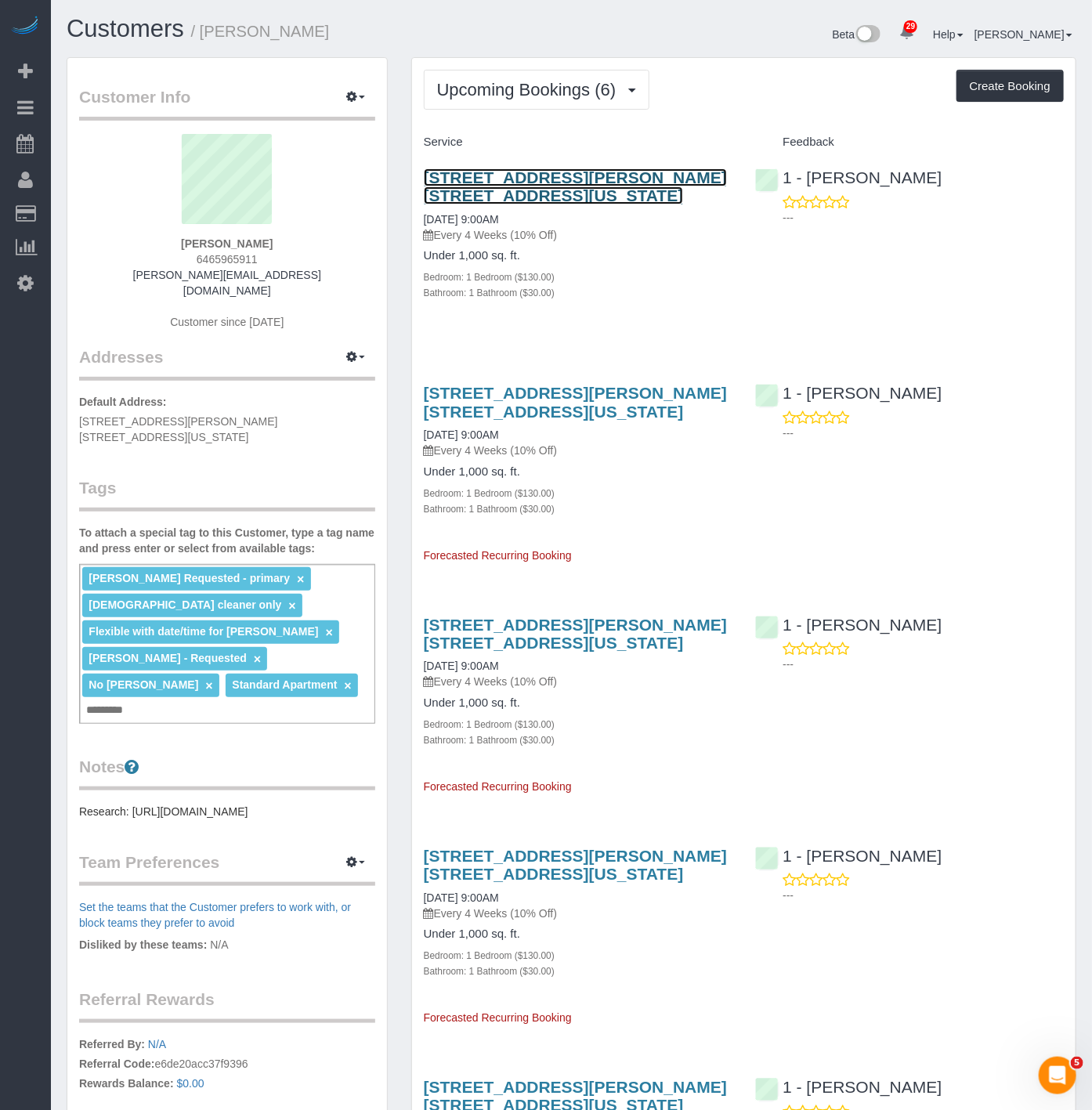
click at [533, 178] on link "2098 Frederick Douglass Blvd, Apt. 9p, New York, NY 10026" at bounding box center [575, 186] width 303 height 36
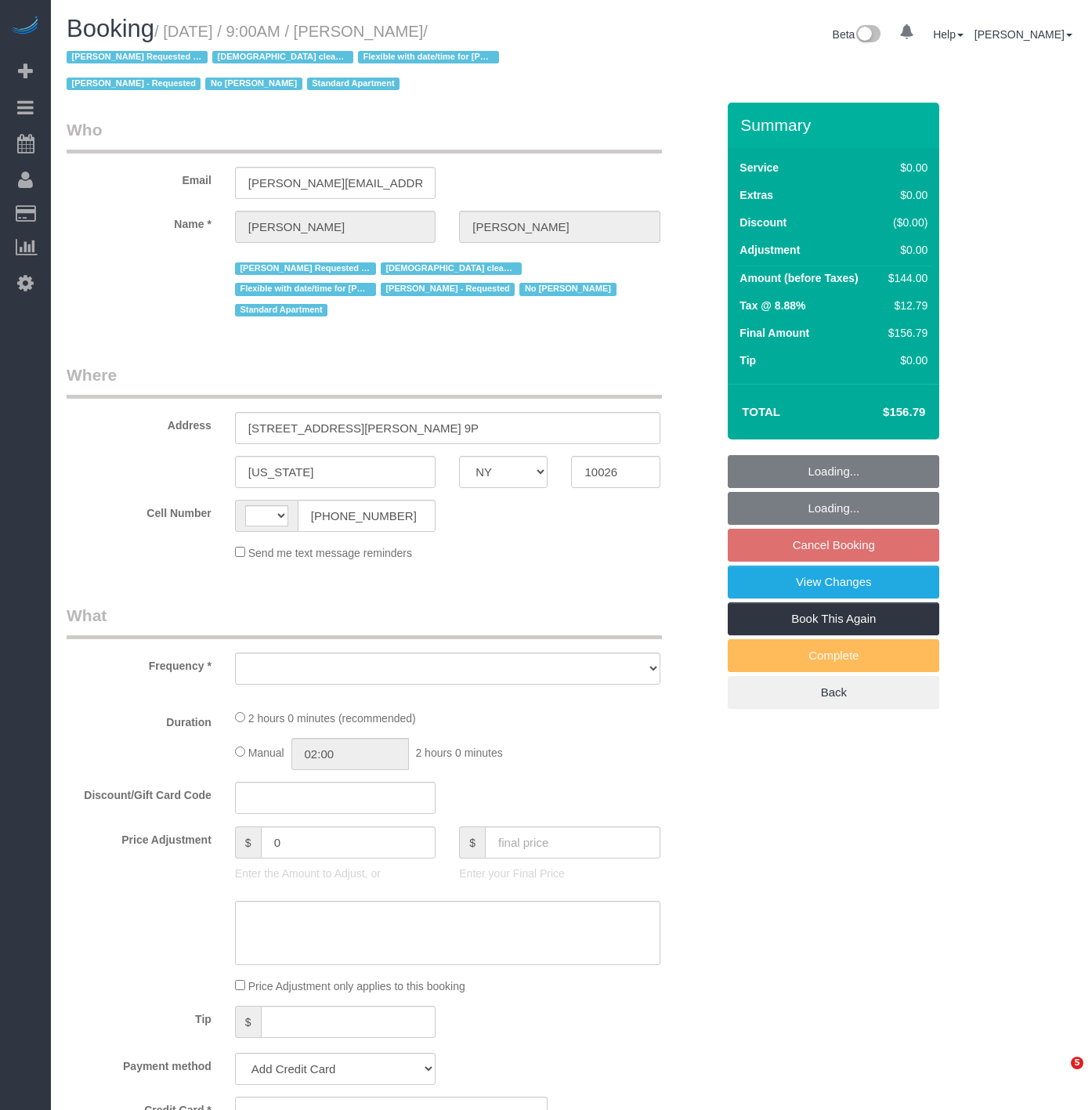
select select "NY"
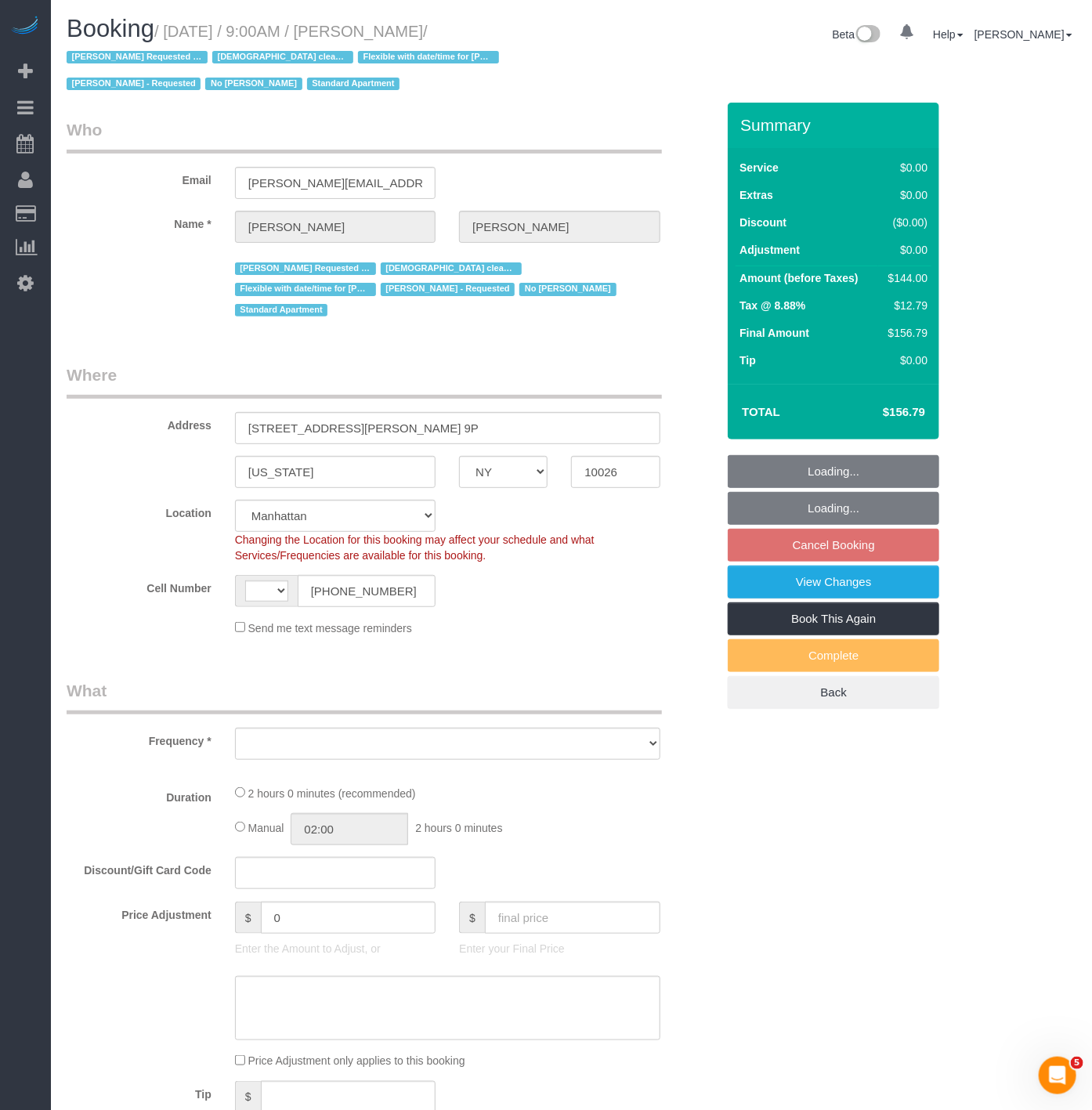
select select "string:US"
select select "1"
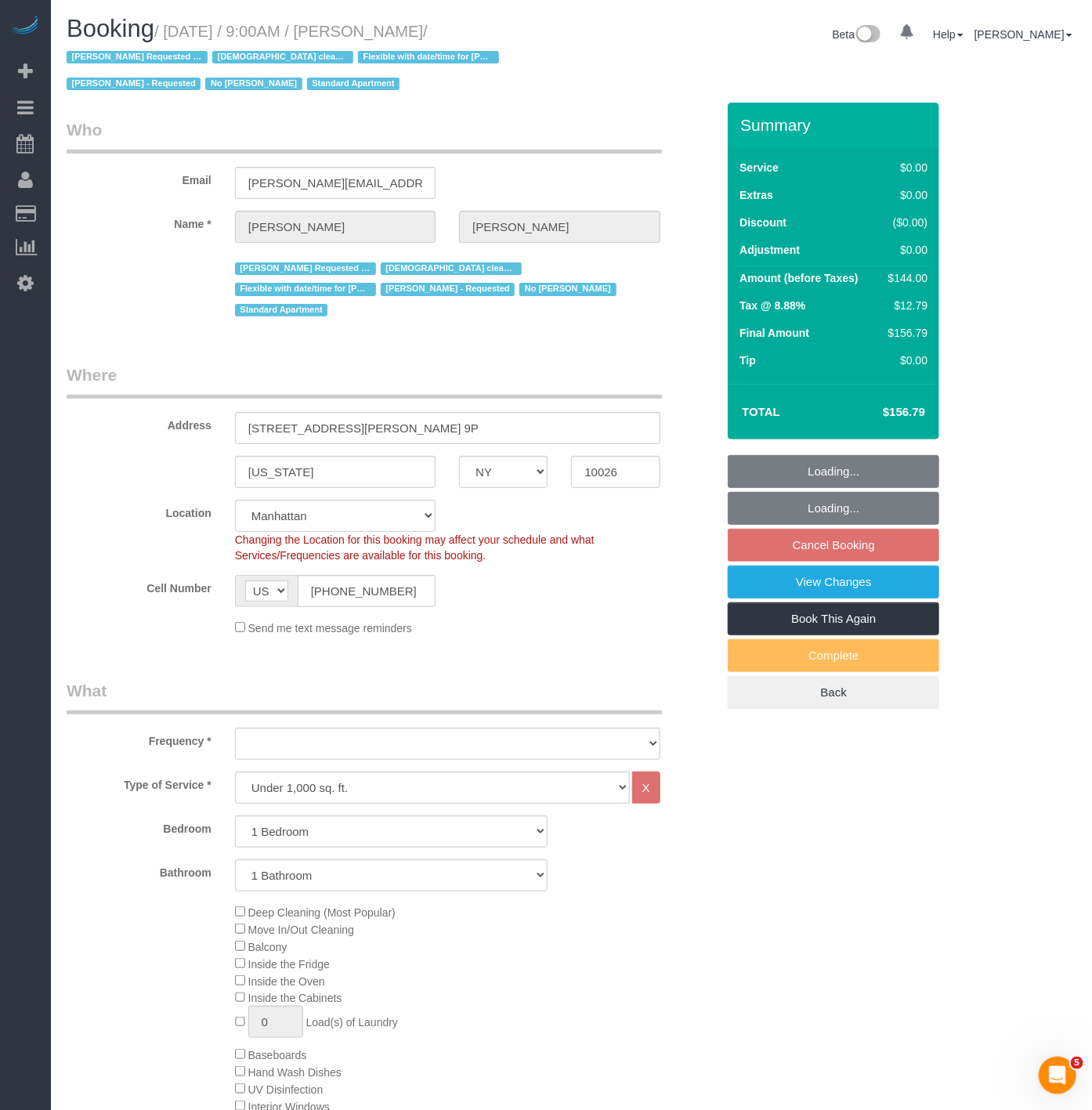
select select "object:940"
select select "spot2"
select select "number:57"
select select "number:74"
select select "number:15"
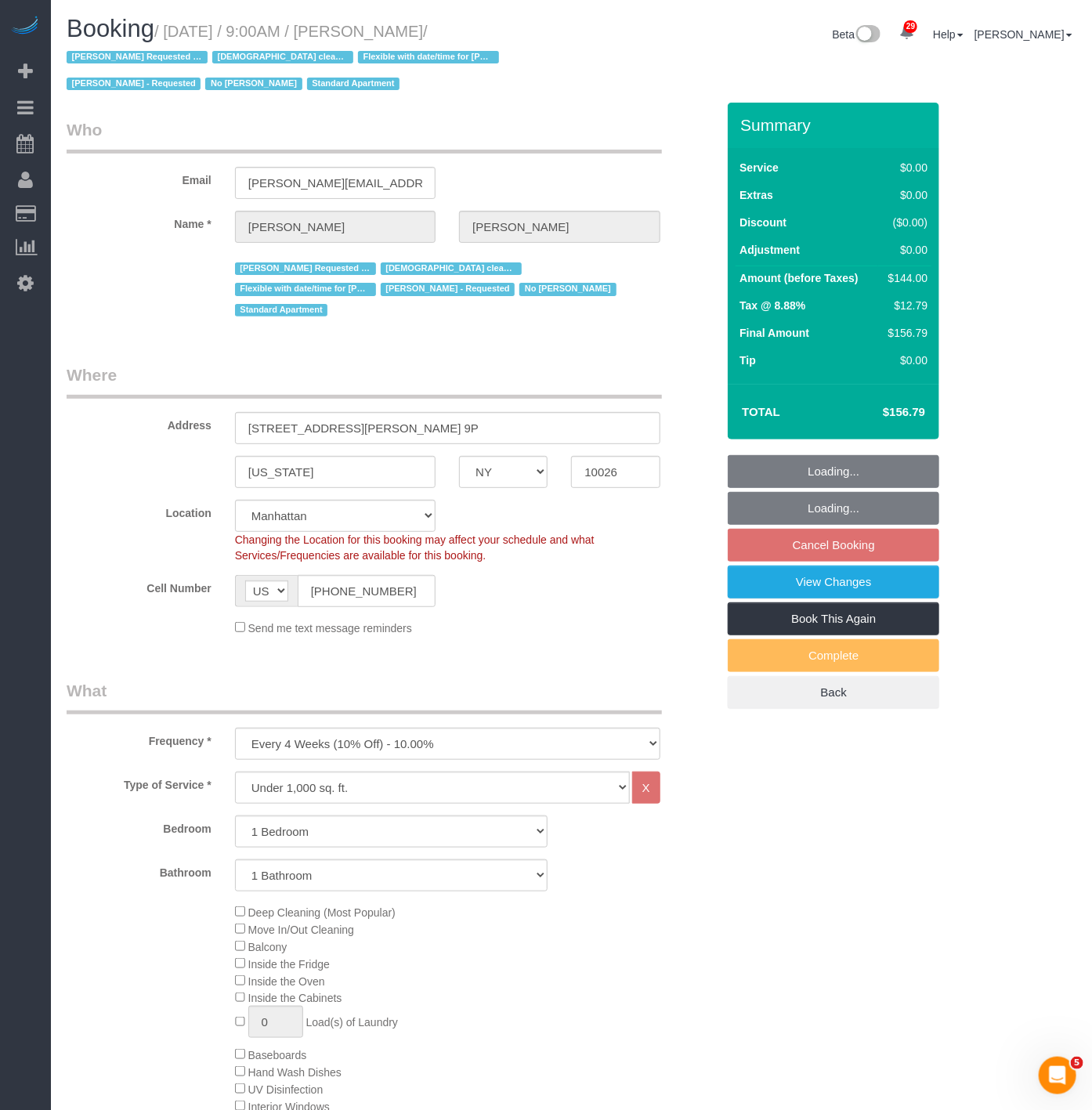
select select "number:5"
select select "1"
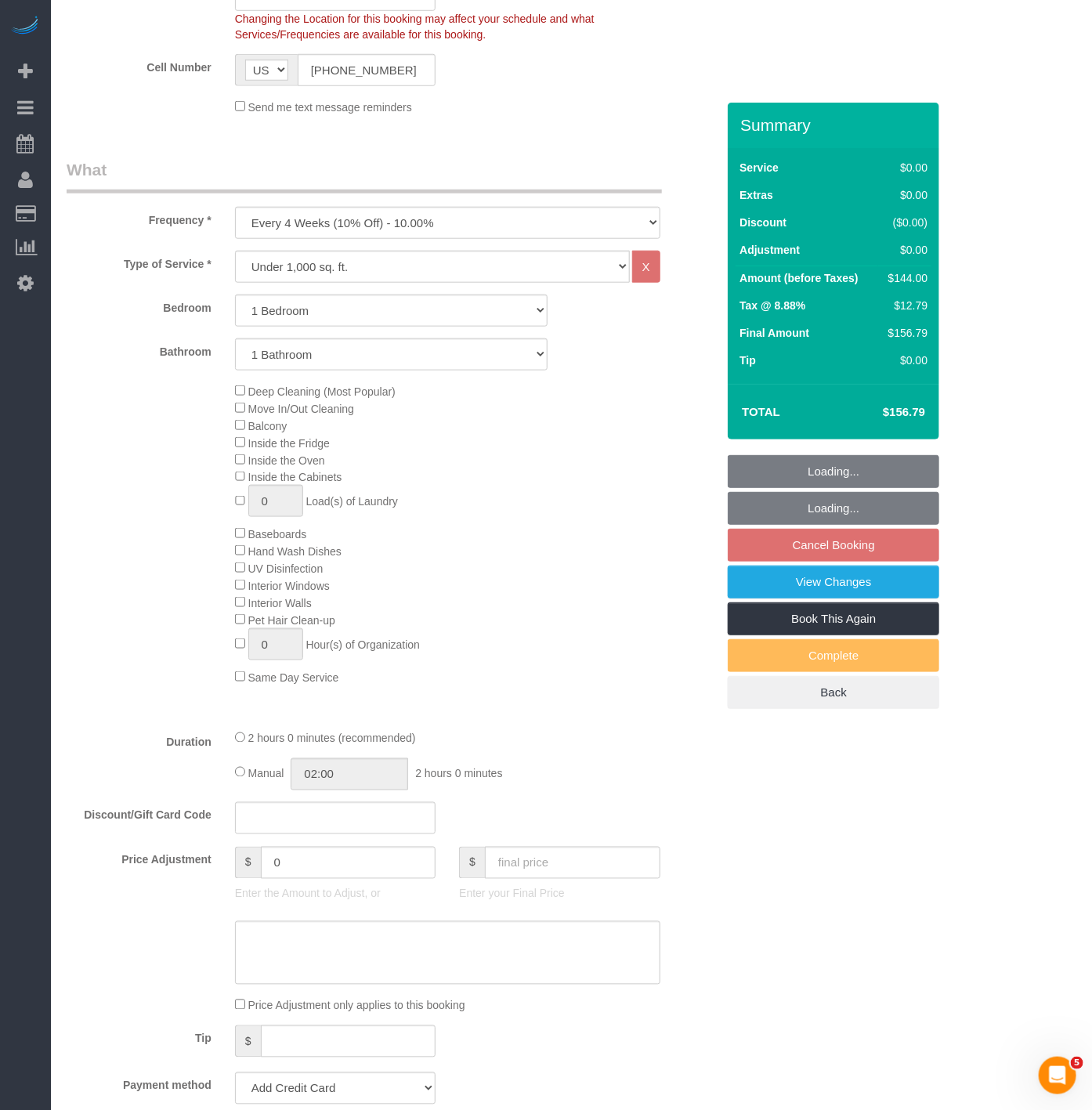
scroll to position [522, 0]
select select "string:stripe-pm_1RcBTe4VGloSiKo7VQKAoqvK"
select select "object:1548"
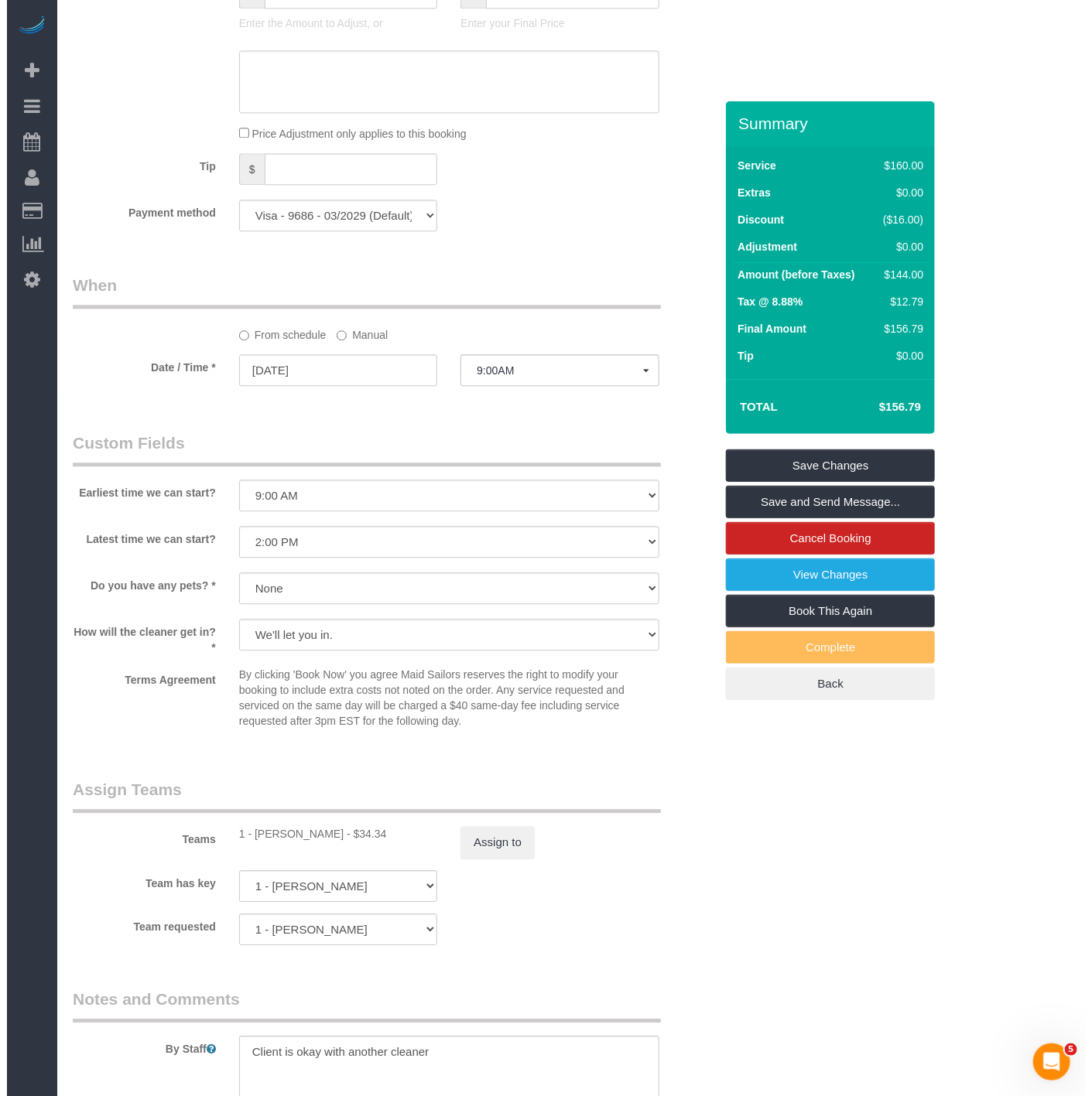
scroll to position [1375, 0]
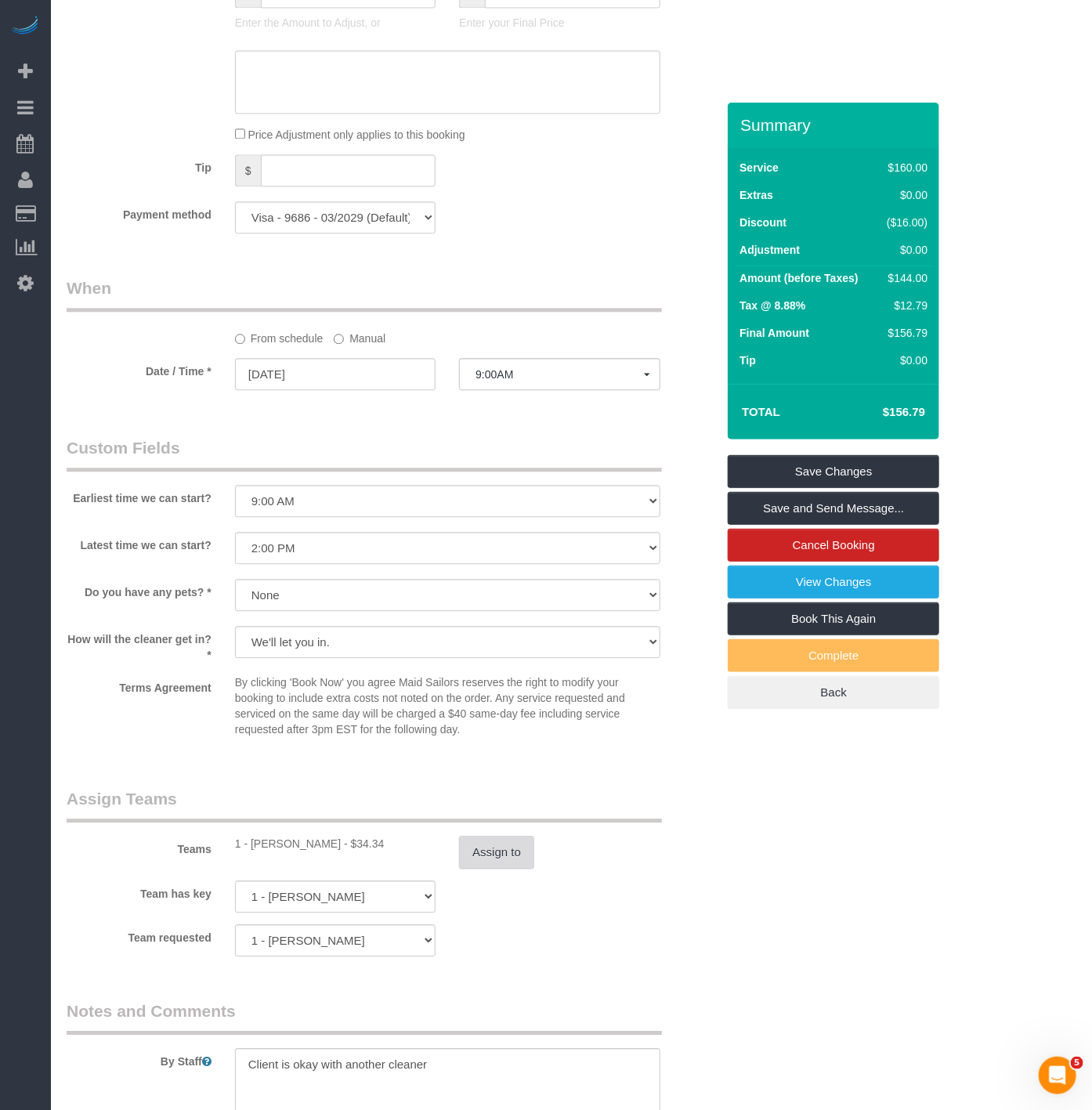
click at [479, 851] on button "Assign to" at bounding box center [496, 852] width 75 height 33
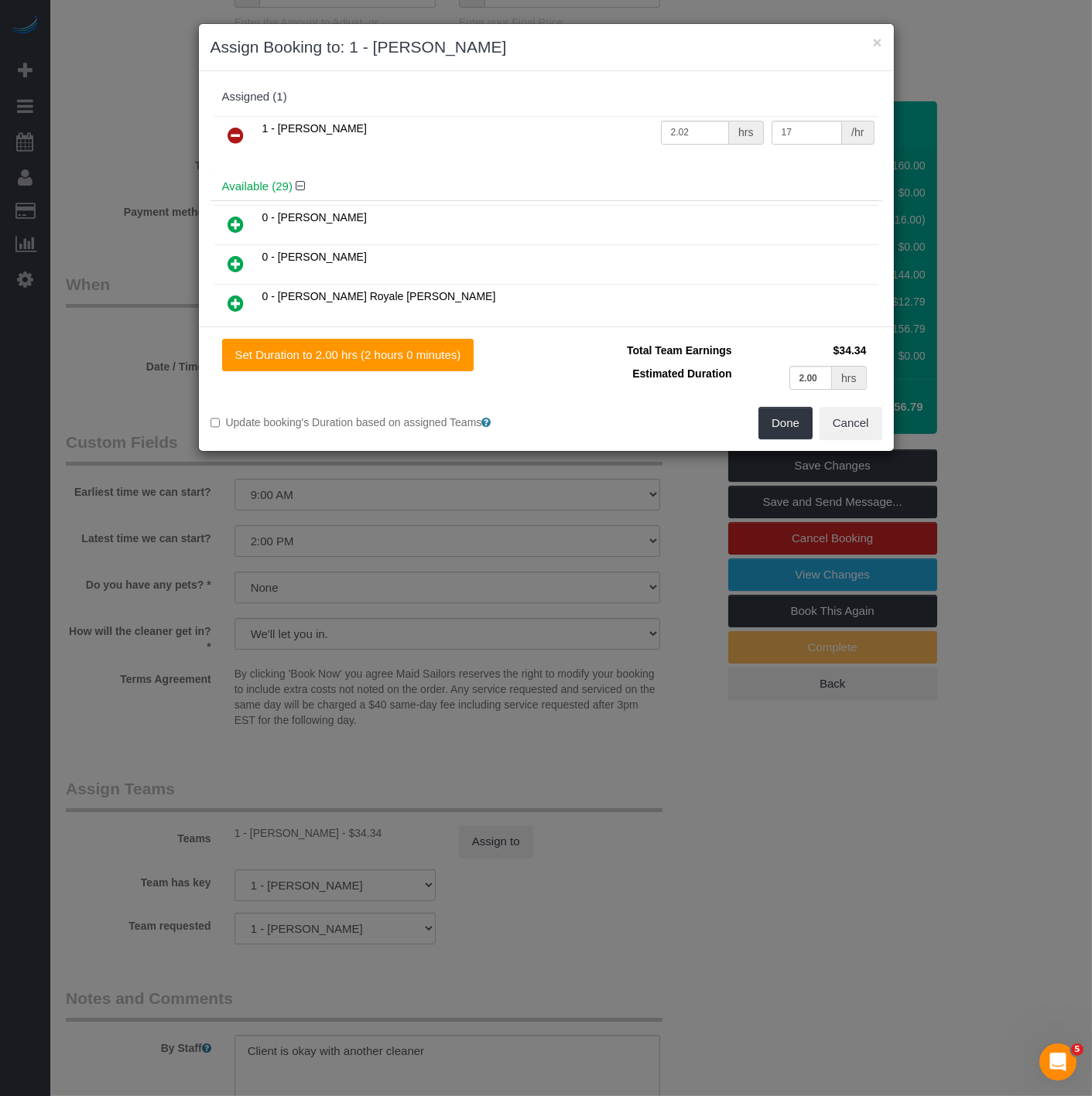
click at [235, 127] on icon at bounding box center [235, 135] width 16 height 18
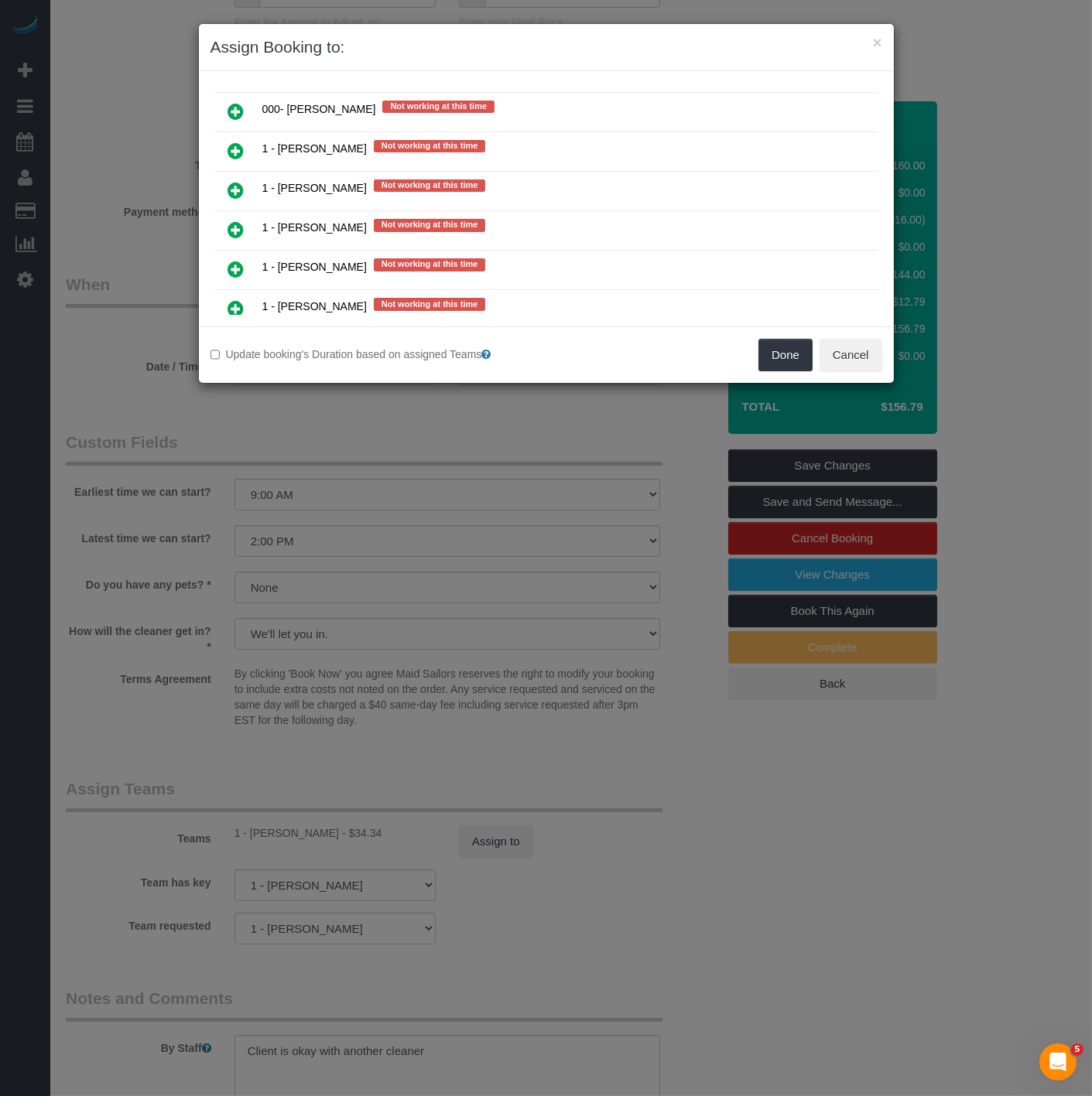
scroll to position [1719, 0]
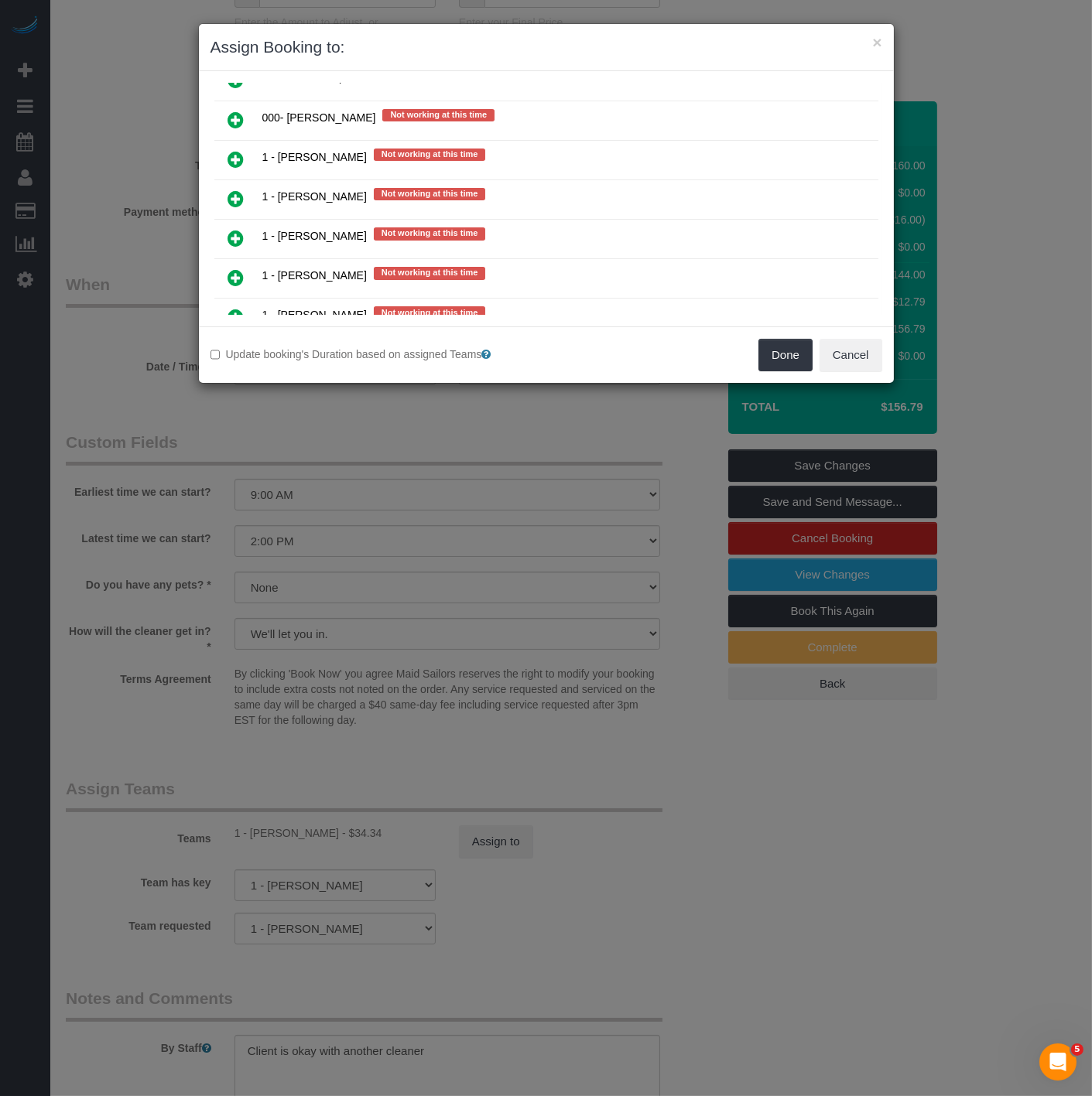
click at [241, 229] on icon at bounding box center [235, 238] width 16 height 18
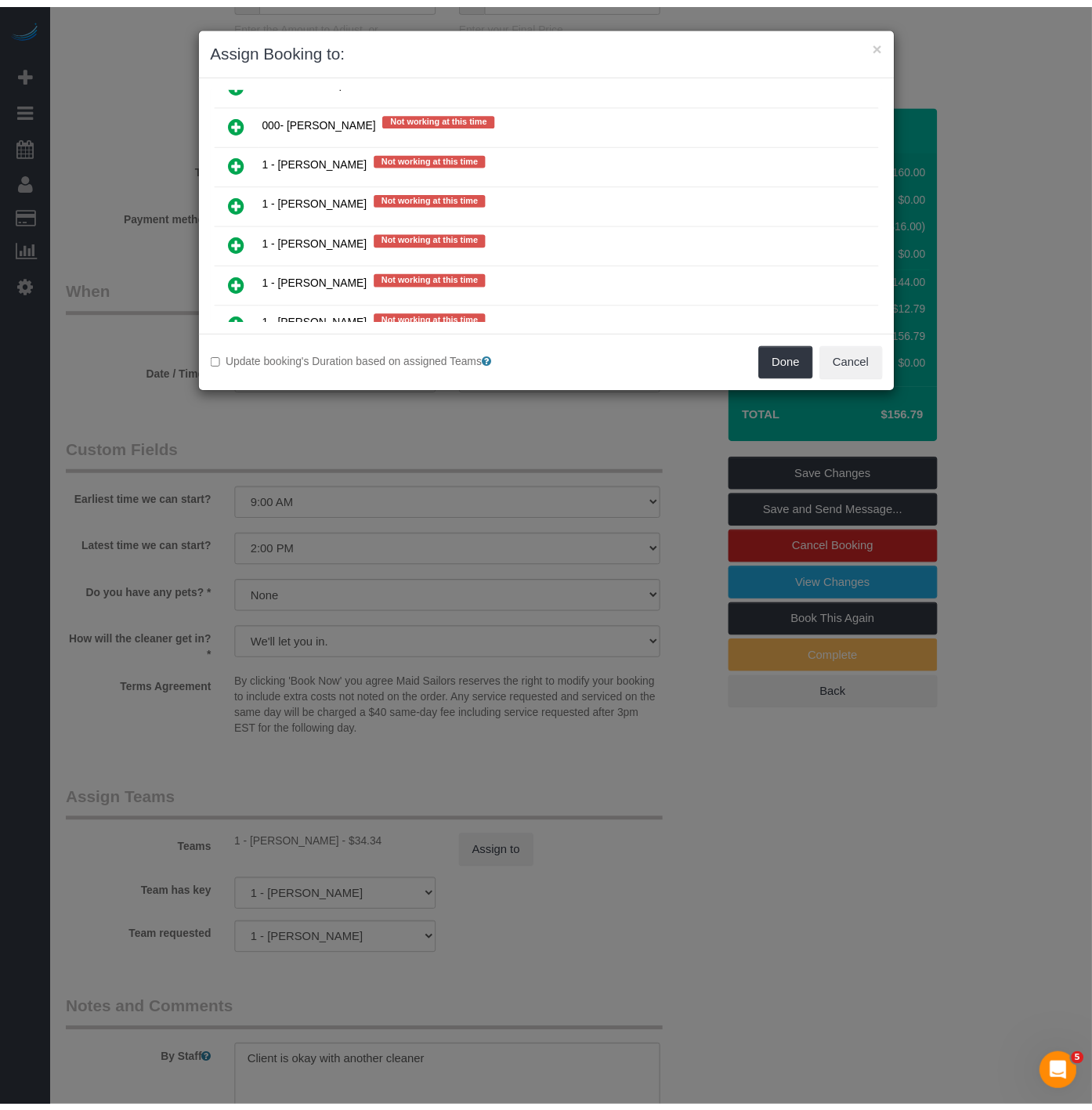
scroll to position [1779, 0]
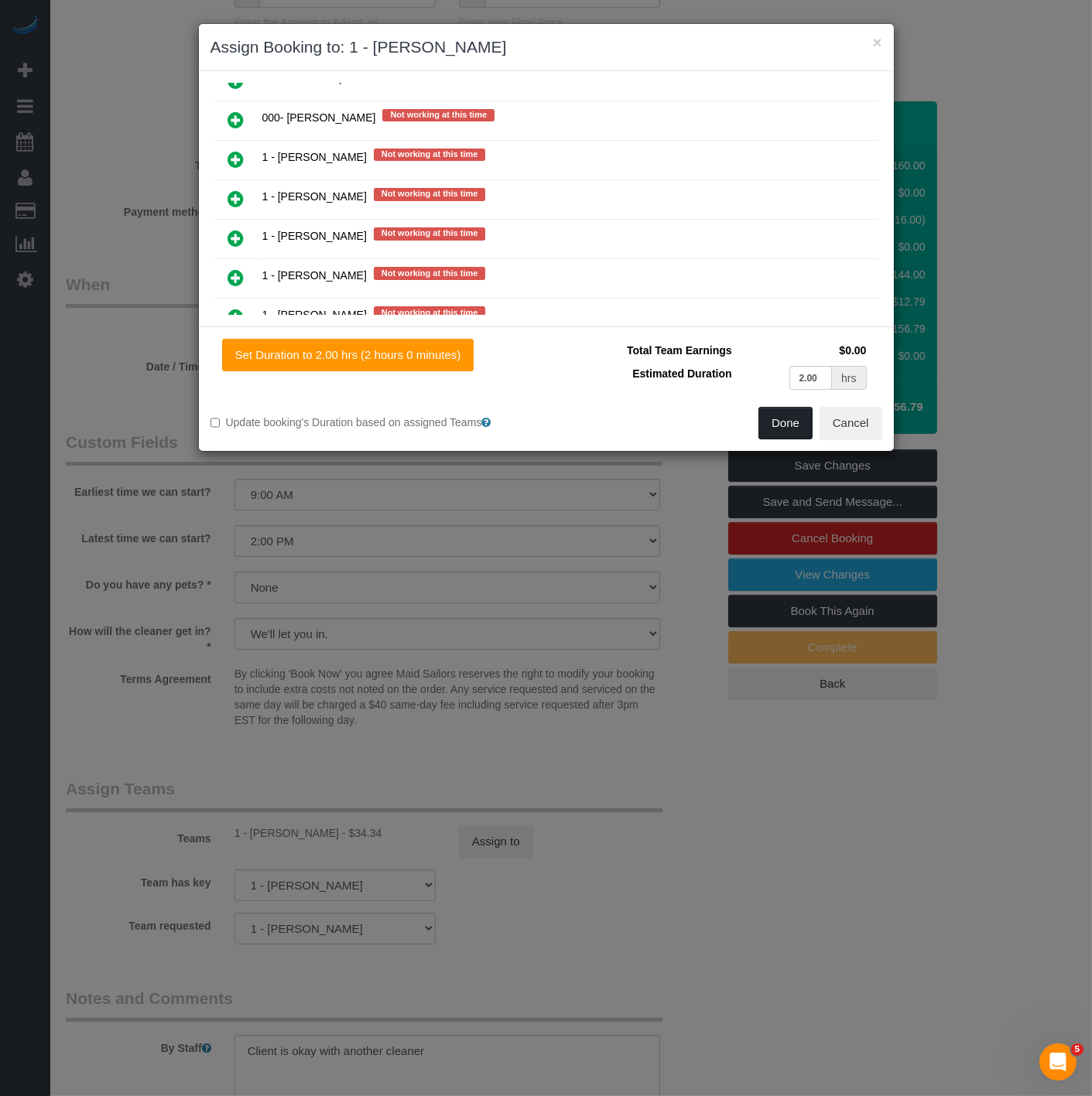
click at [787, 422] on button "Done" at bounding box center [785, 423] width 54 height 33
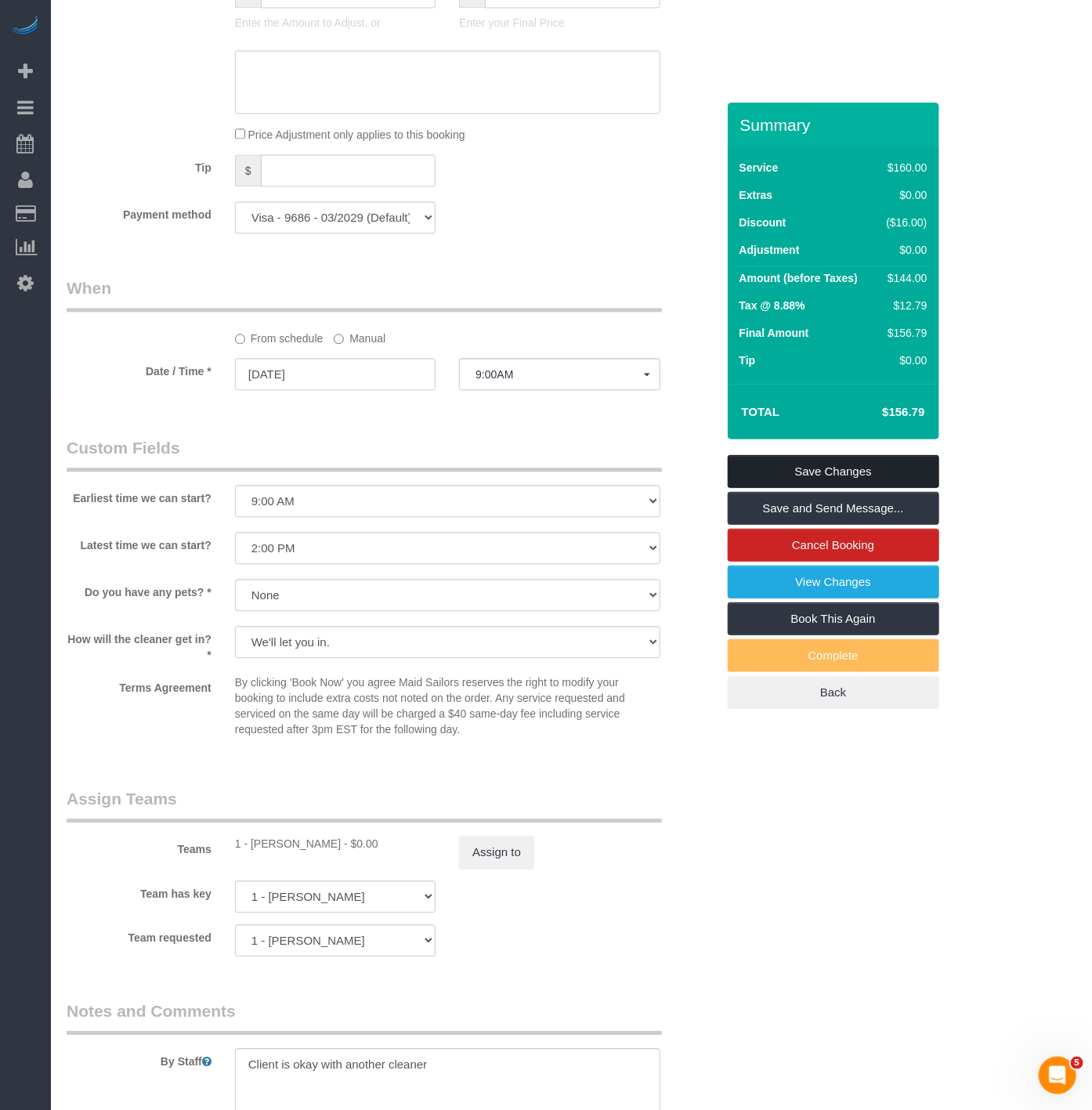
click at [809, 467] on link "Save Changes" at bounding box center [833, 472] width 211 height 33
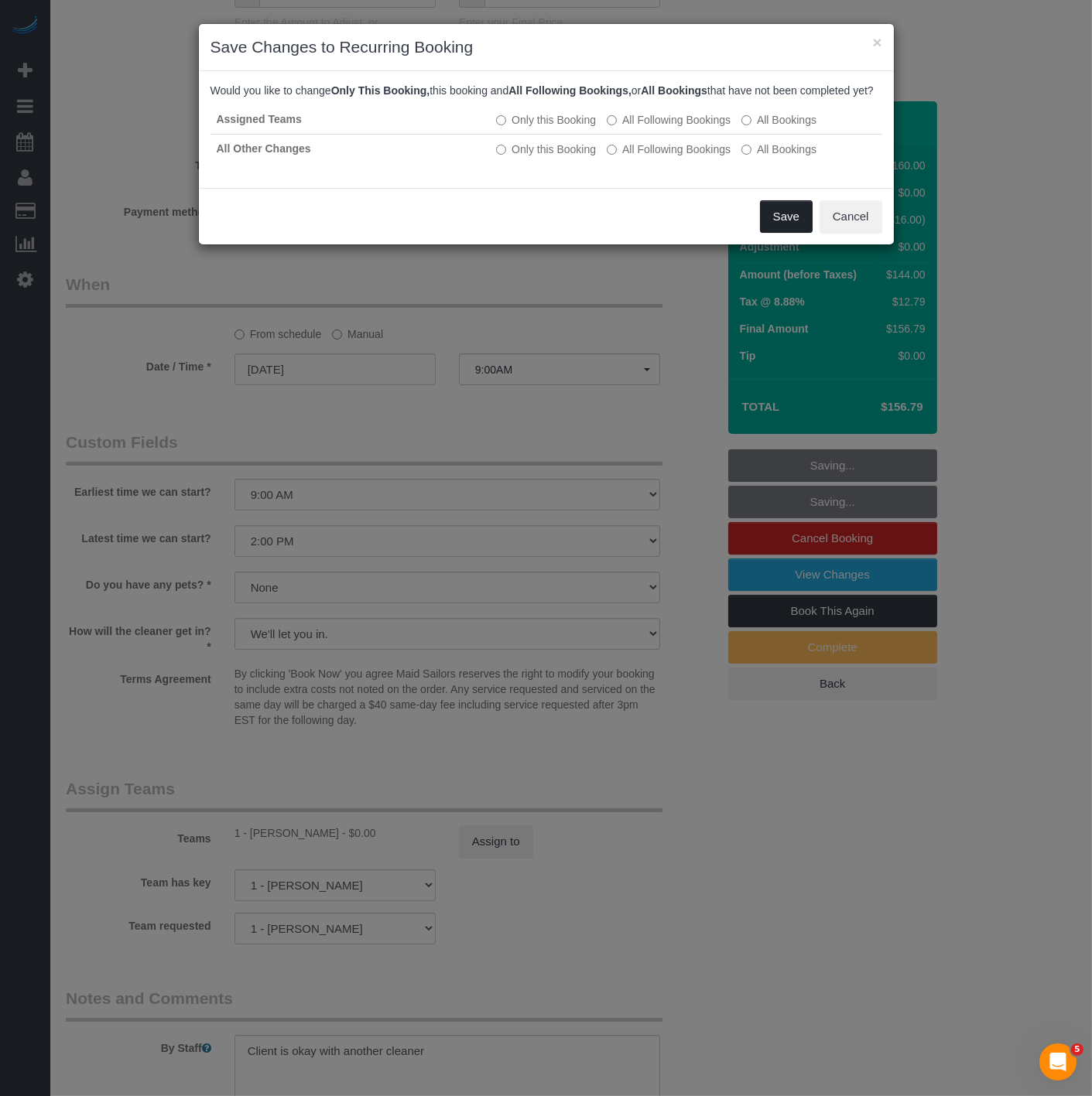
click at [783, 233] on button "Save" at bounding box center [786, 216] width 53 height 33
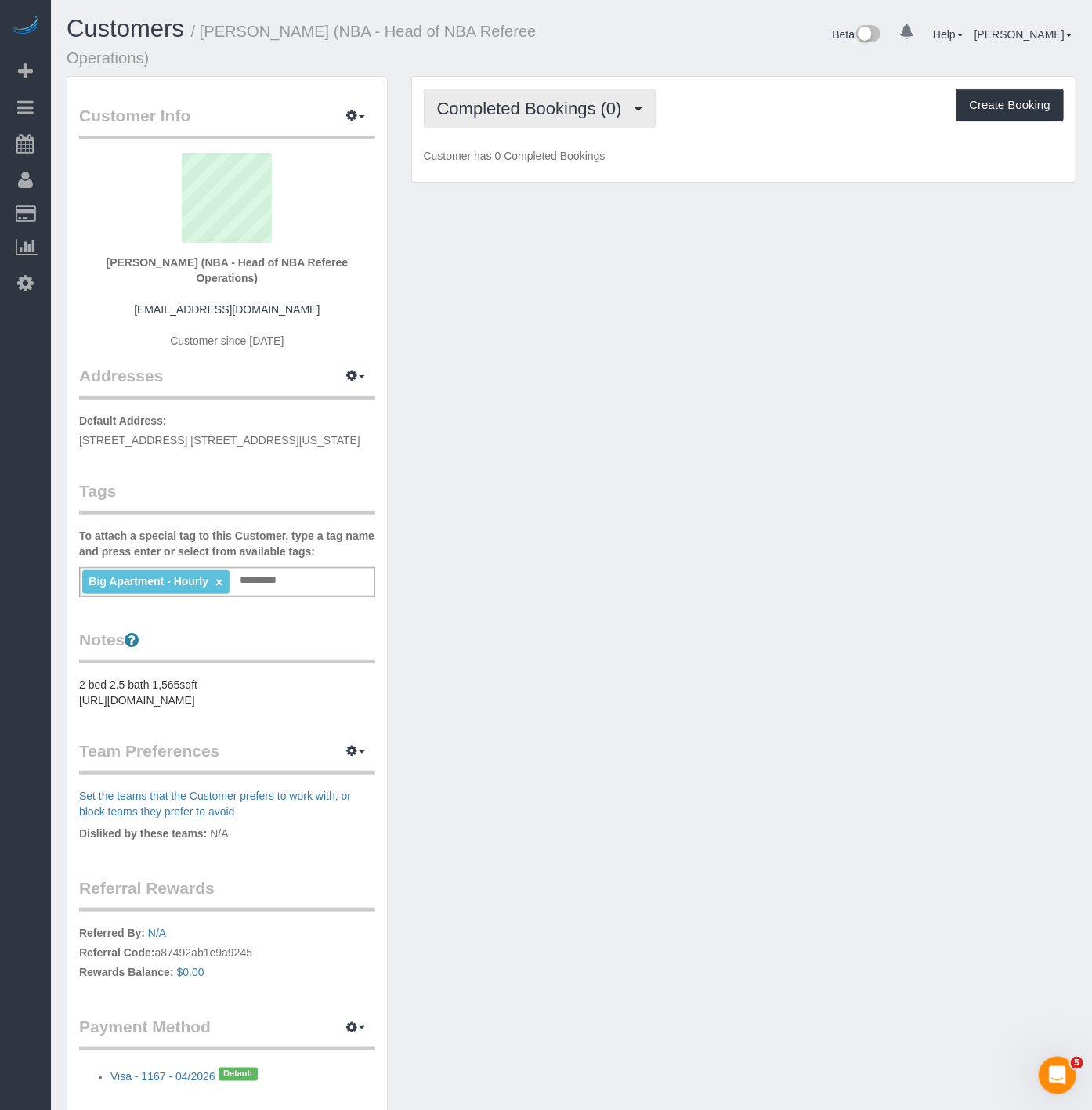
click at [522, 101] on span "Completed Bookings (0)" at bounding box center [533, 108] width 193 height 19
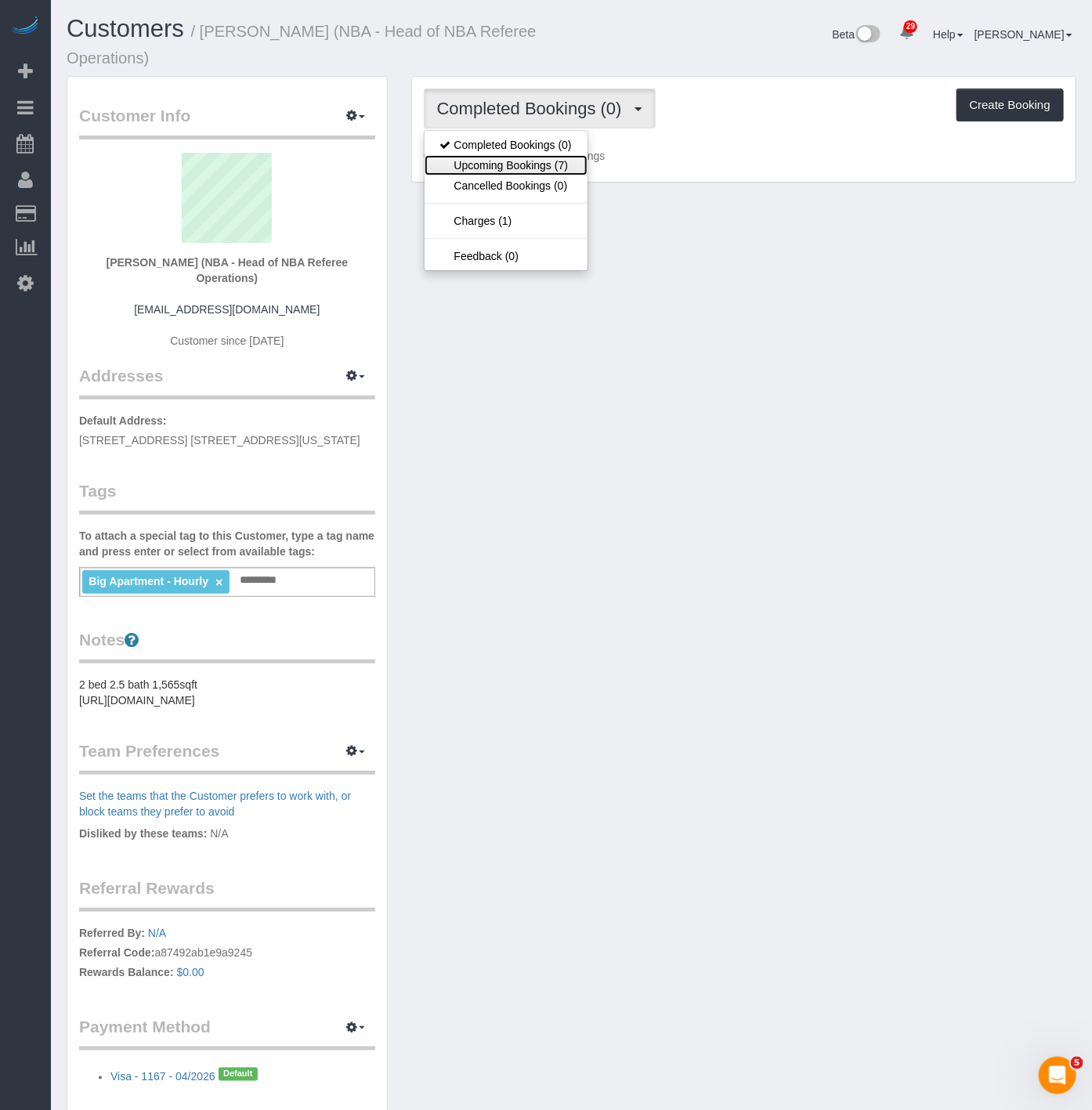
click at [521, 159] on link "Upcoming Bookings (7)" at bounding box center [505, 166] width 163 height 20
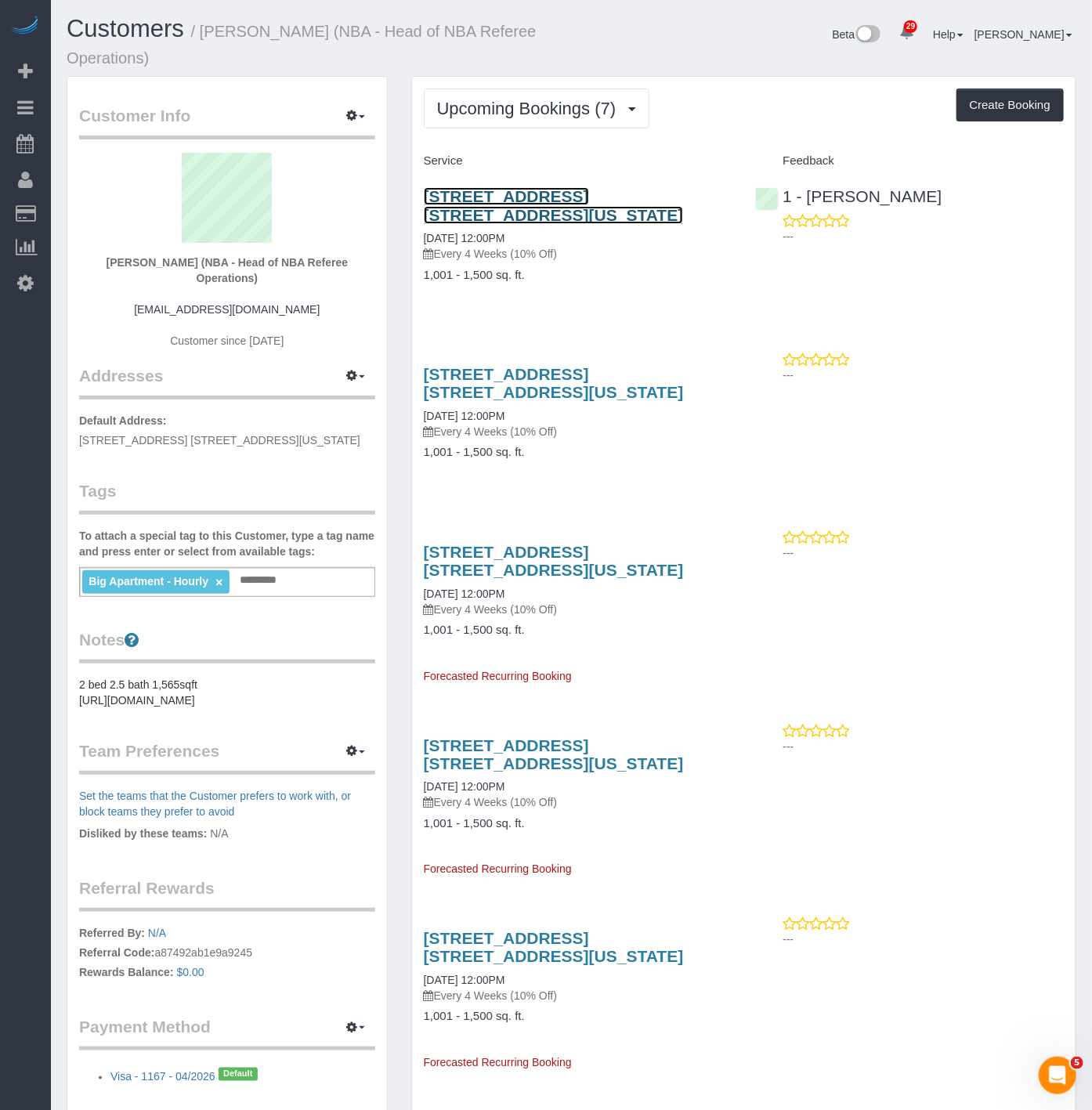
click at [480, 189] on link "[STREET_ADDRESS] [STREET_ADDRESS][US_STATE]" at bounding box center [554, 205] width 260 height 36
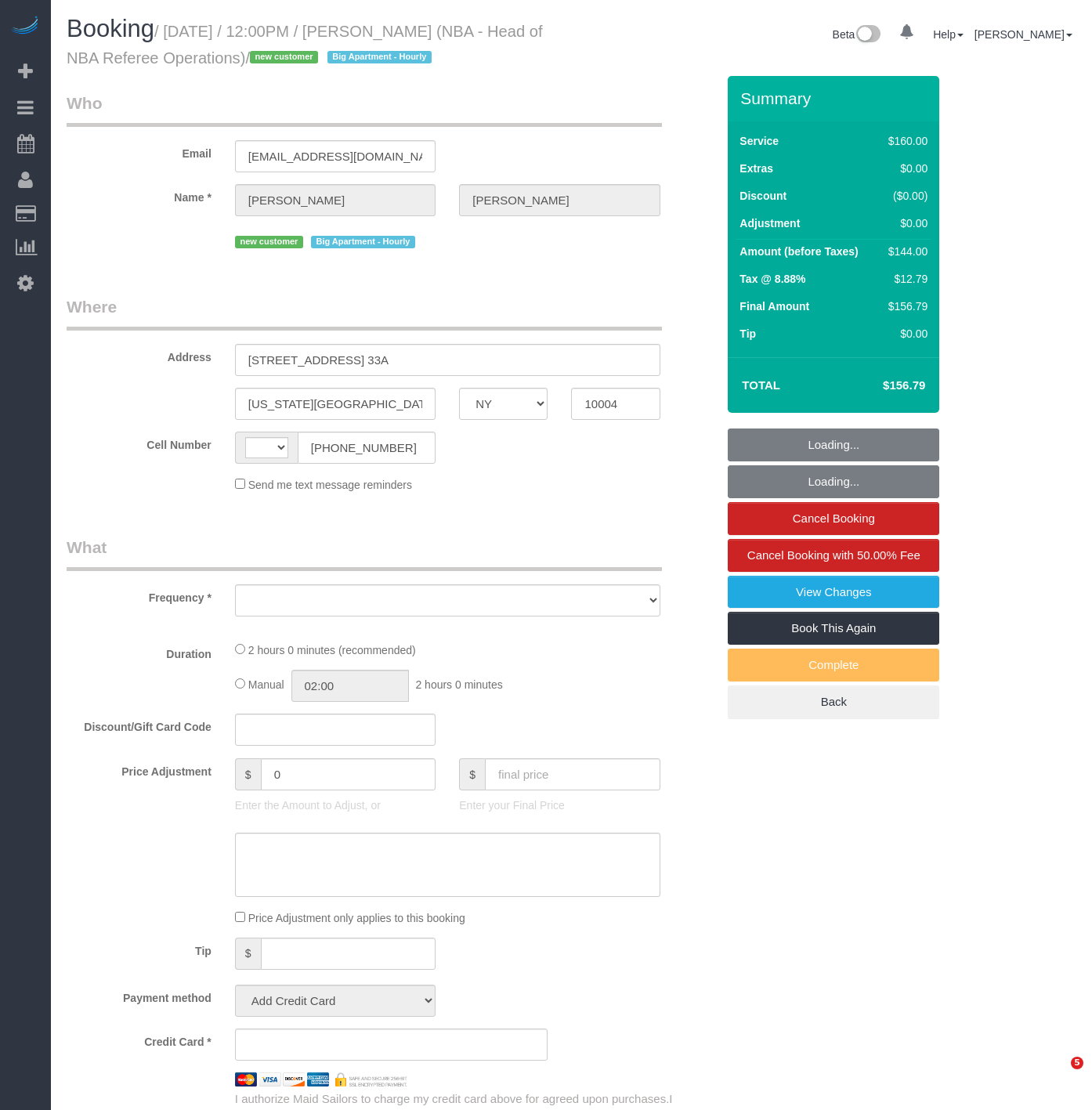
select select "NY"
select select "string:[GEOGRAPHIC_DATA]"
select select "number:89"
select select "number:90"
select select "number:15"
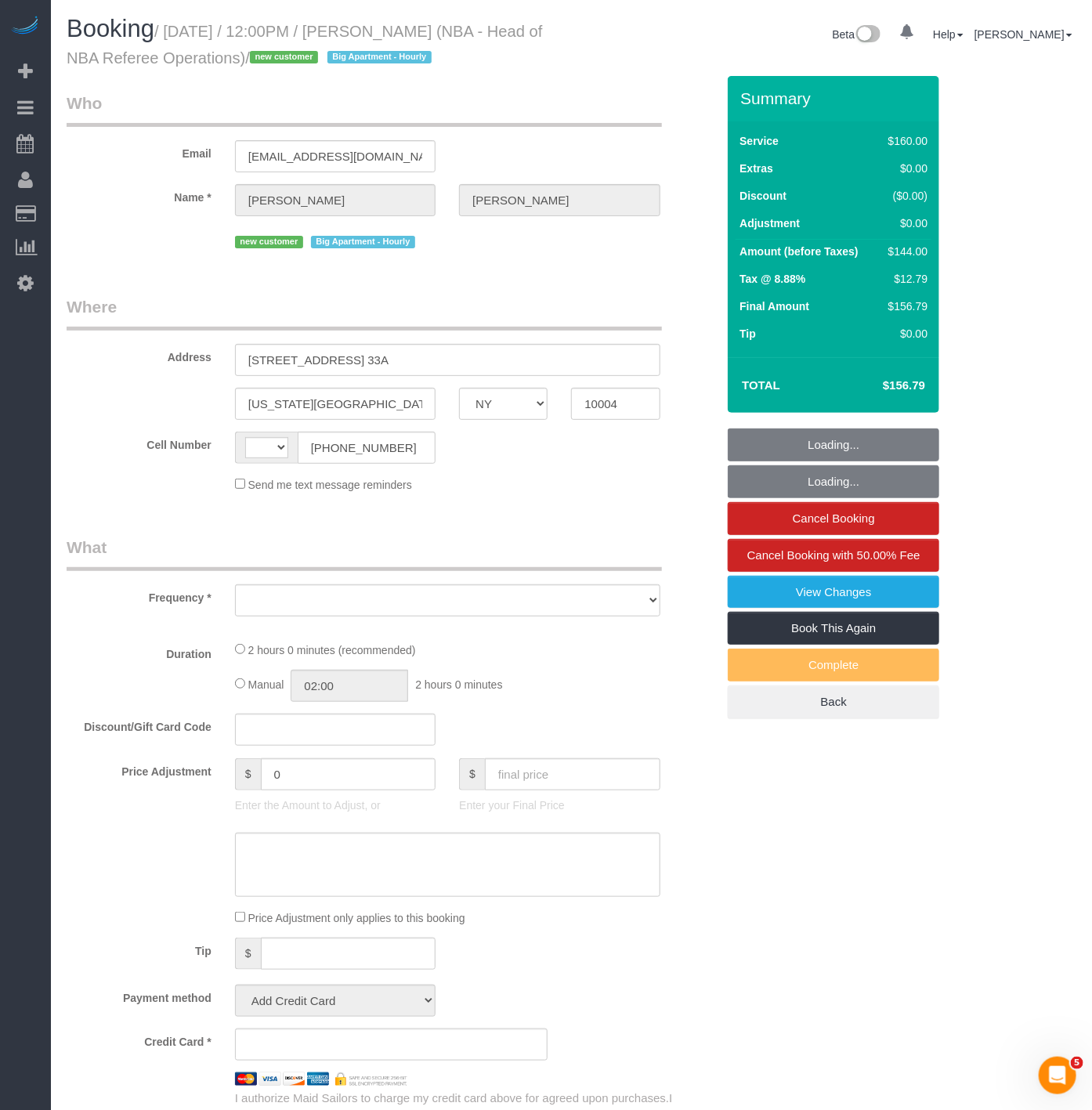
select select "number:6"
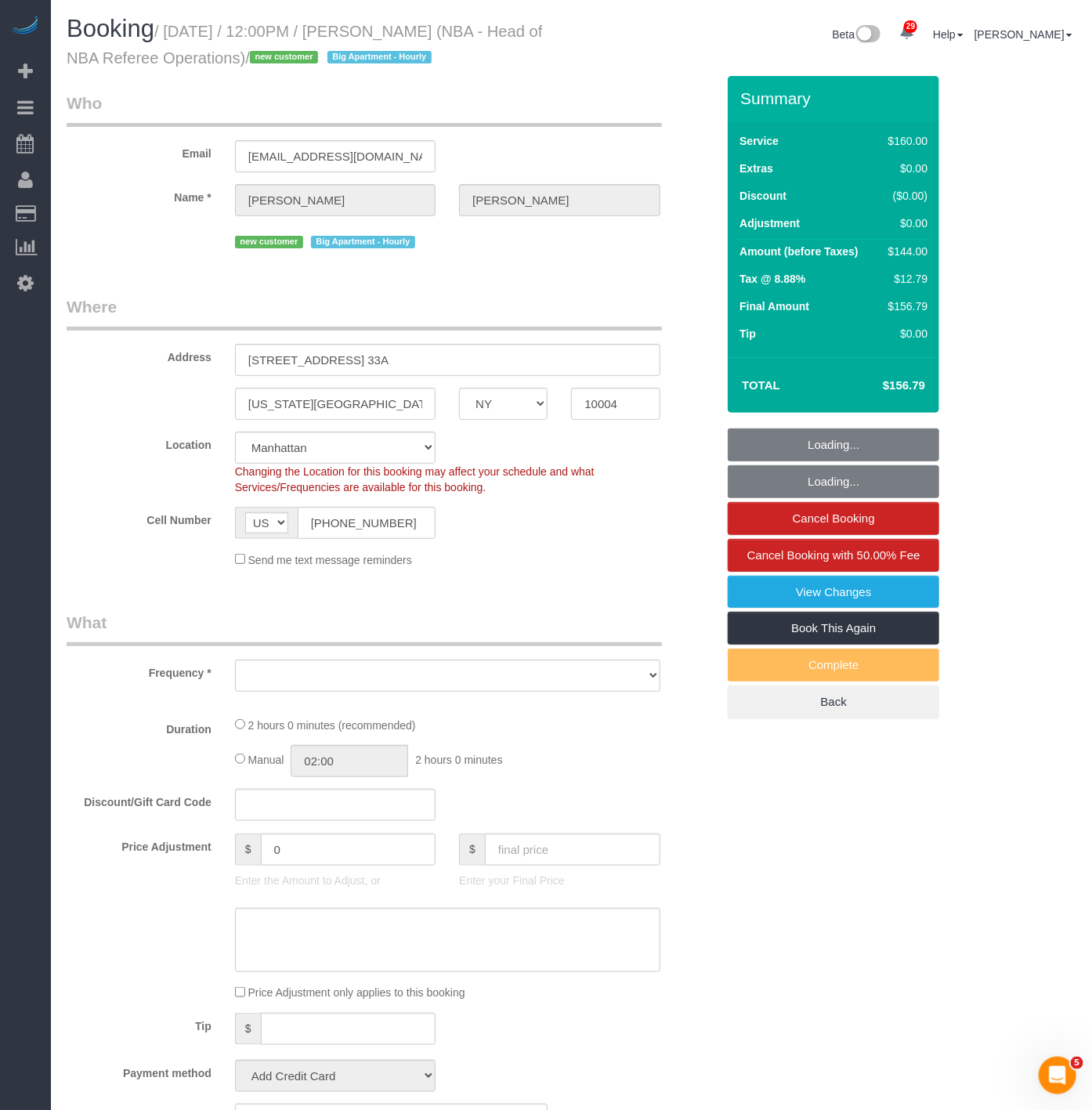
select select "object:974"
select select "string:stripe-pm_1SBlLe4VGloSiKo7GXUrx99f"
select select "spot1"
select select "object:1063"
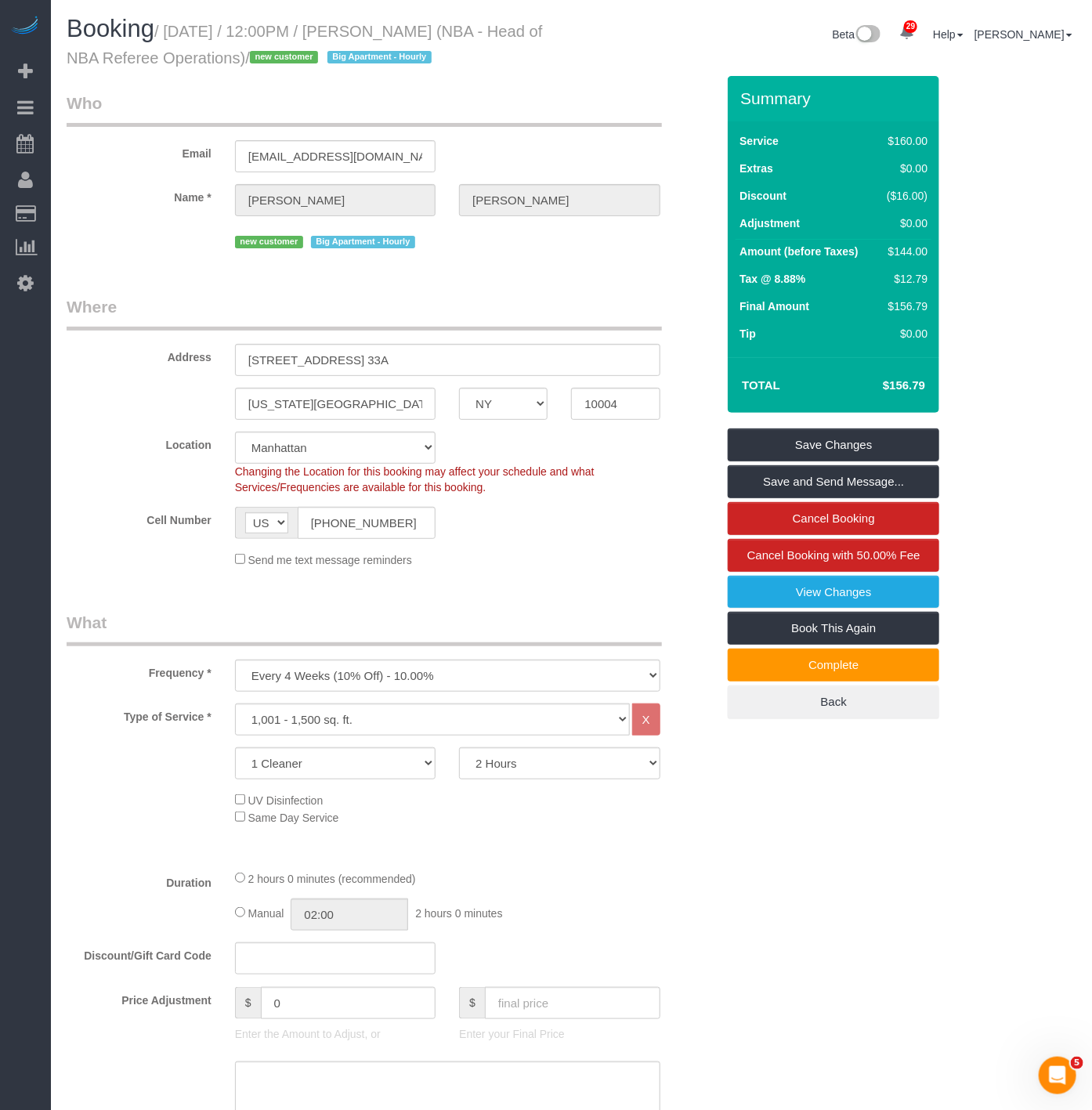
click at [599, 778] on select "2 Hours 2.5 Hours 3 Hours 3.5 Hours 4 Hours 4.5 Hours 5 Hours 5.5 Hours 6 Hours…" at bounding box center [559, 763] width 200 height 32
select select "210"
click at [459, 749] on select "2 Hours 2.5 Hours 3 Hours 3.5 Hours 4 Hours 4.5 Hours 5 Hours 5.5 Hours 6 Hours…" at bounding box center [559, 763] width 200 height 32
select select "spot40"
